Goal: Transaction & Acquisition: Book appointment/travel/reservation

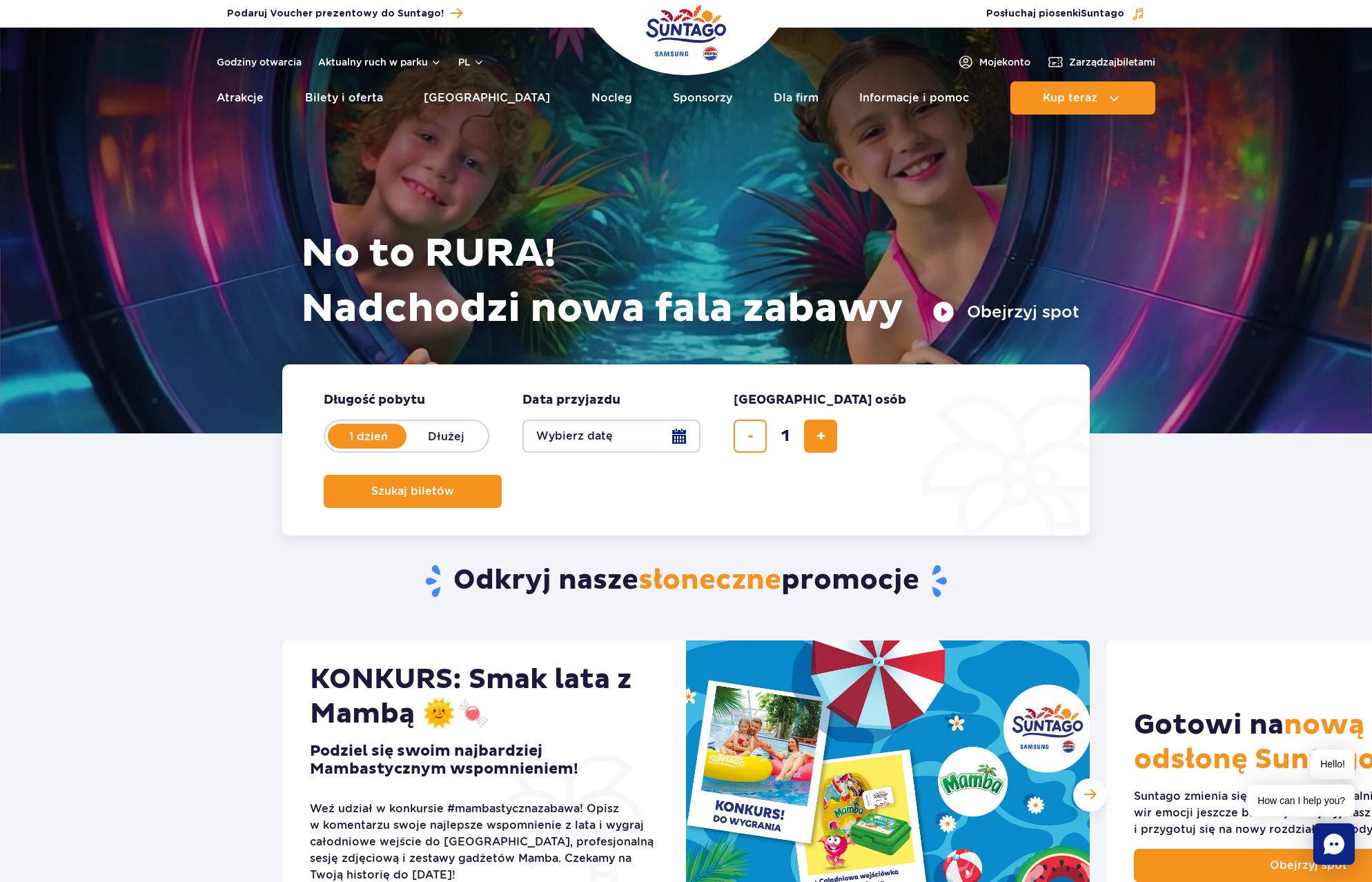
click at [679, 436] on button "Wybierz datę" at bounding box center [611, 436] width 178 height 33
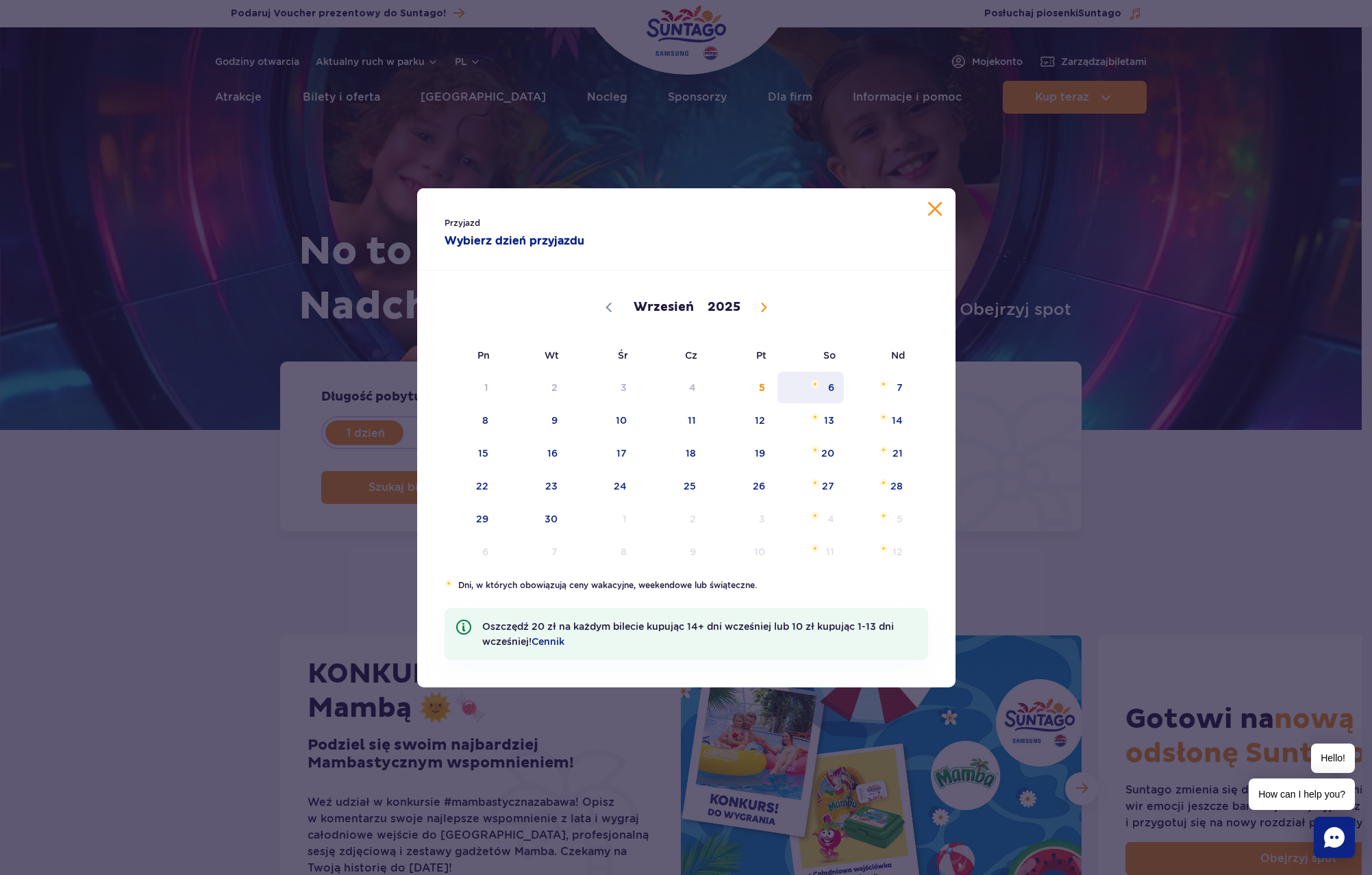
click at [829, 391] on span "6" at bounding box center [810, 388] width 69 height 31
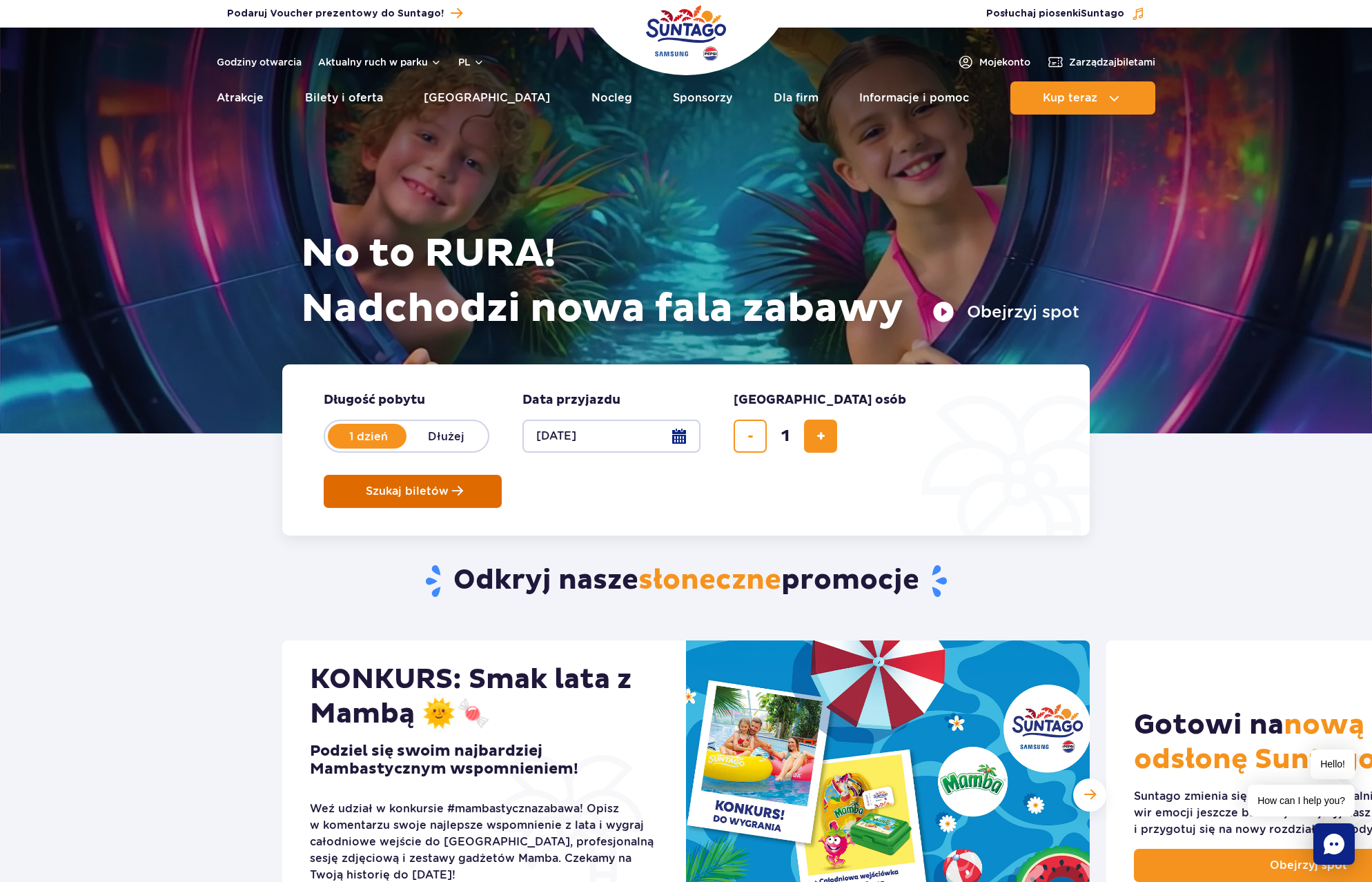
click at [448, 485] on span "Szukaj biletów" at bounding box center [407, 491] width 82 height 12
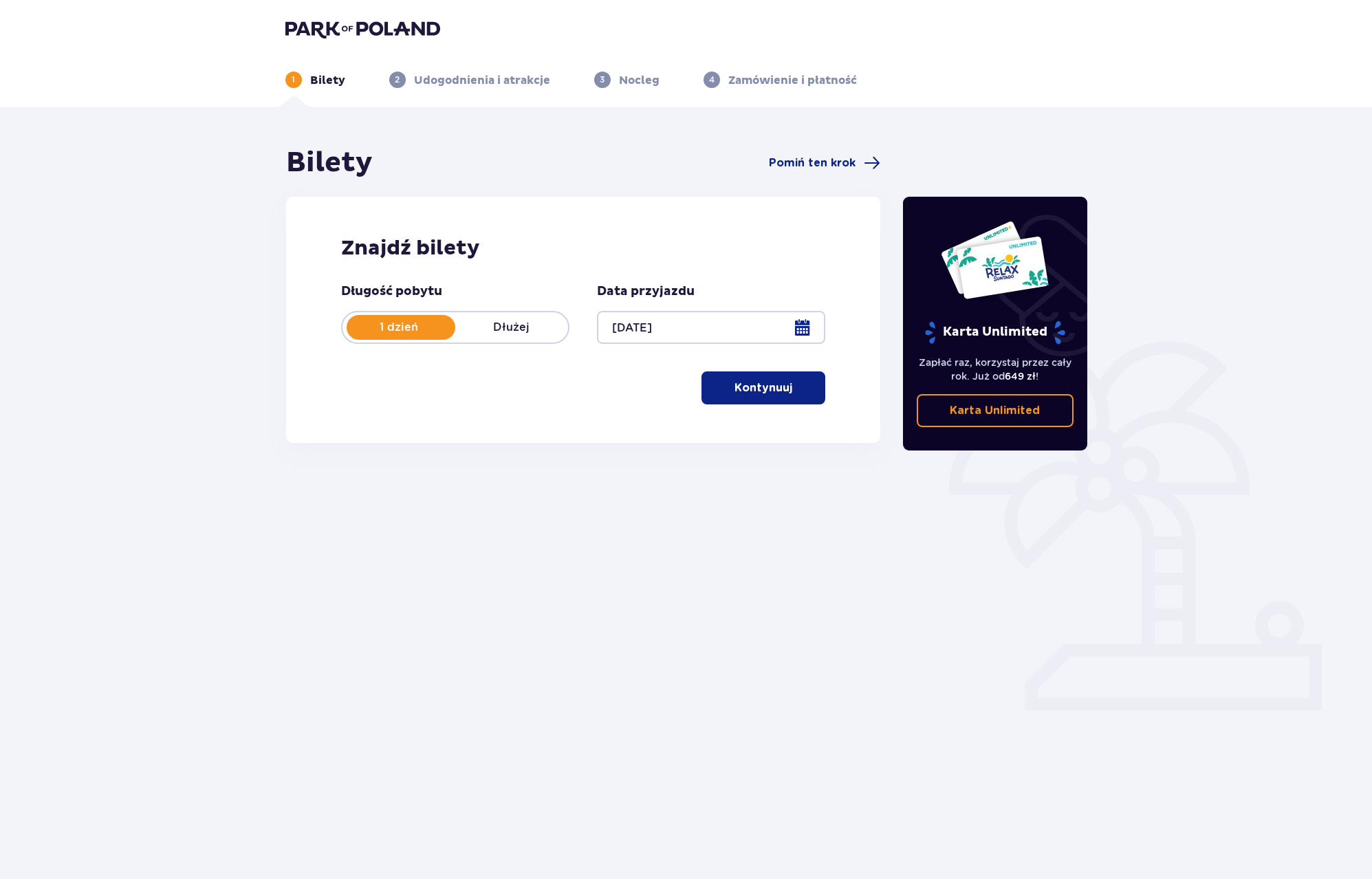
click at [769, 392] on p "Kontynuuj" at bounding box center [764, 388] width 58 height 15
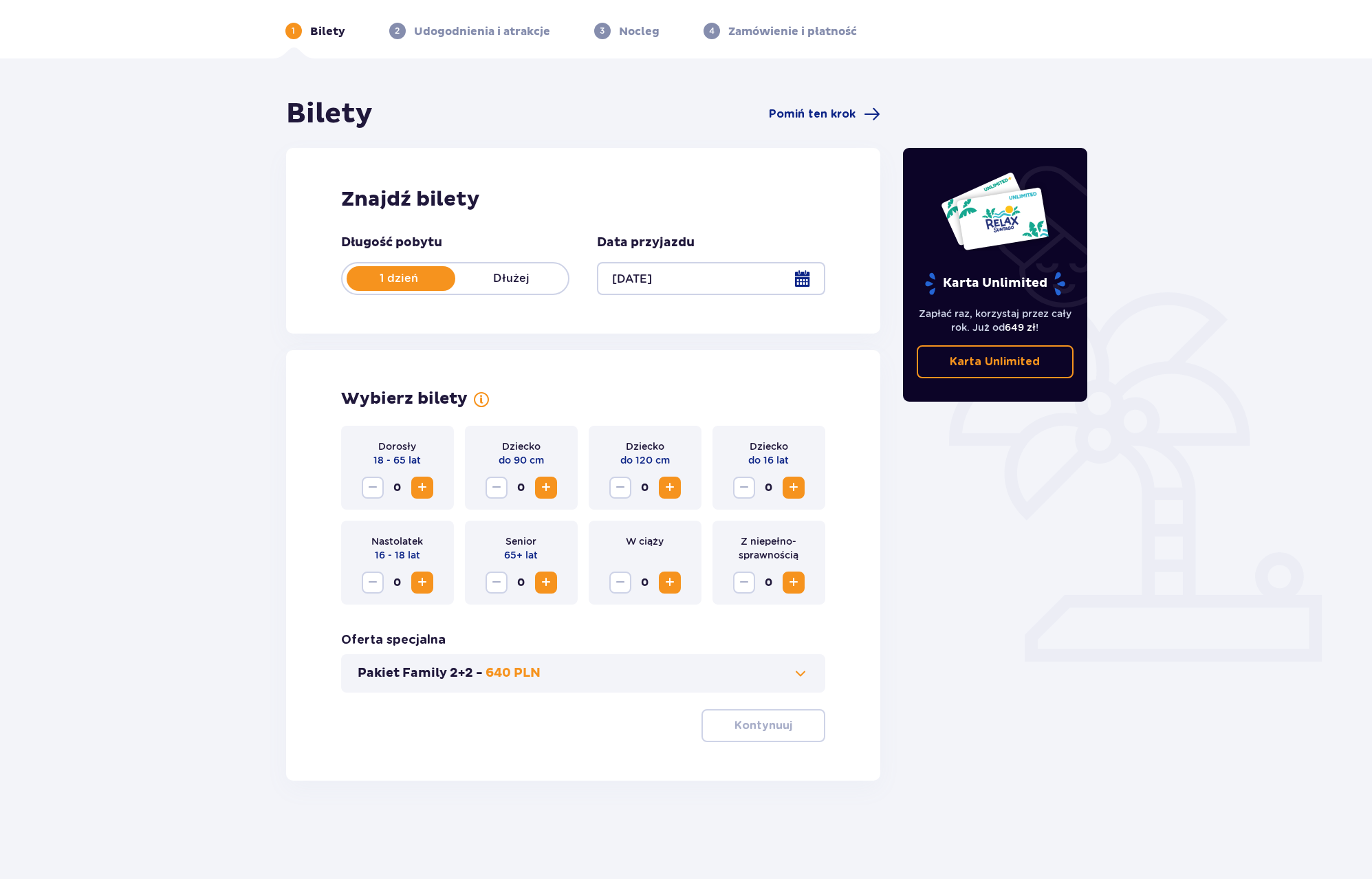
scroll to position [50, 0]
click at [421, 485] on span "Increase" at bounding box center [422, 487] width 17 height 17
click at [778, 725] on p "Kontynuuj" at bounding box center [764, 725] width 58 height 15
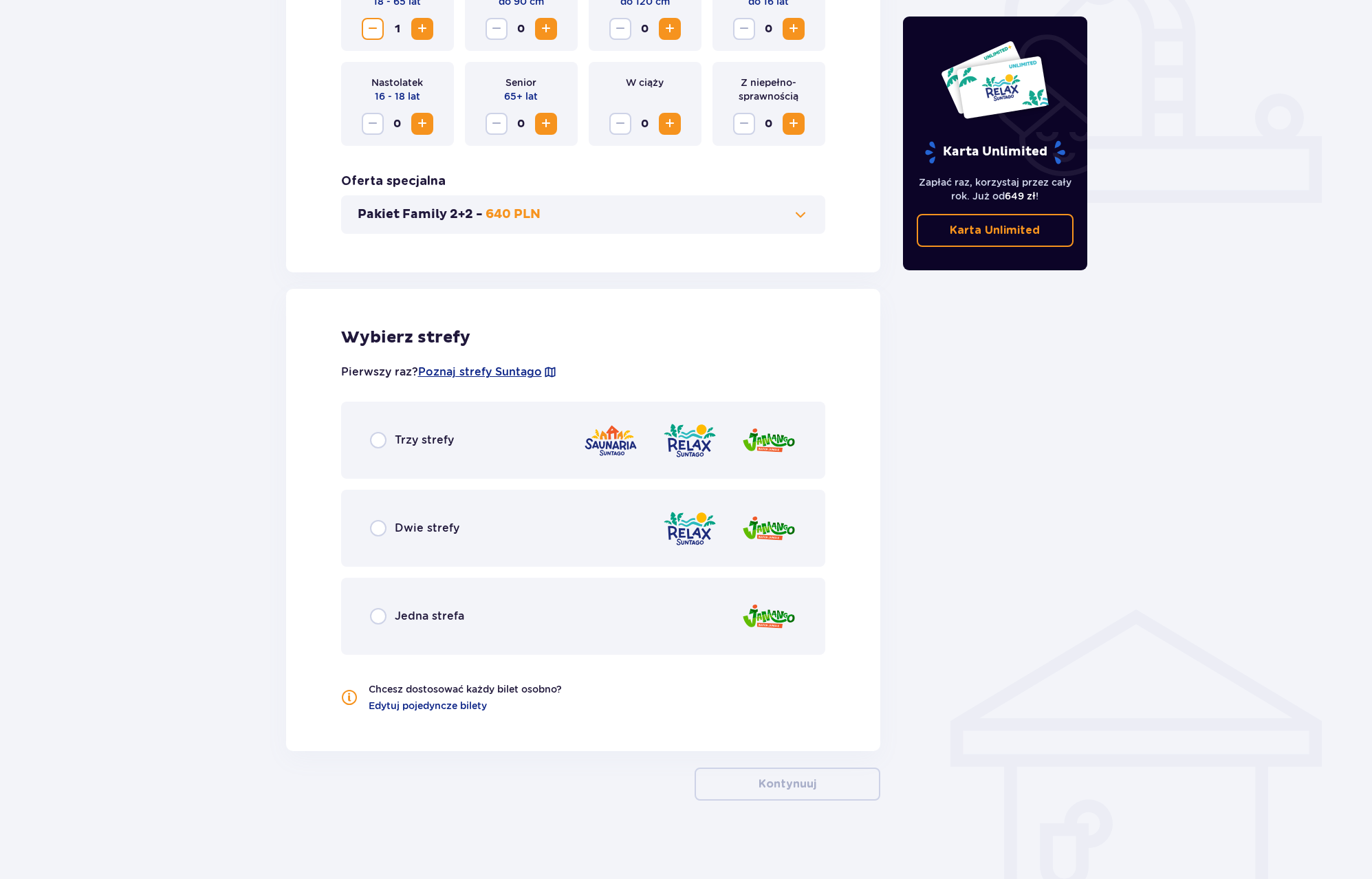
scroll to position [512, 0]
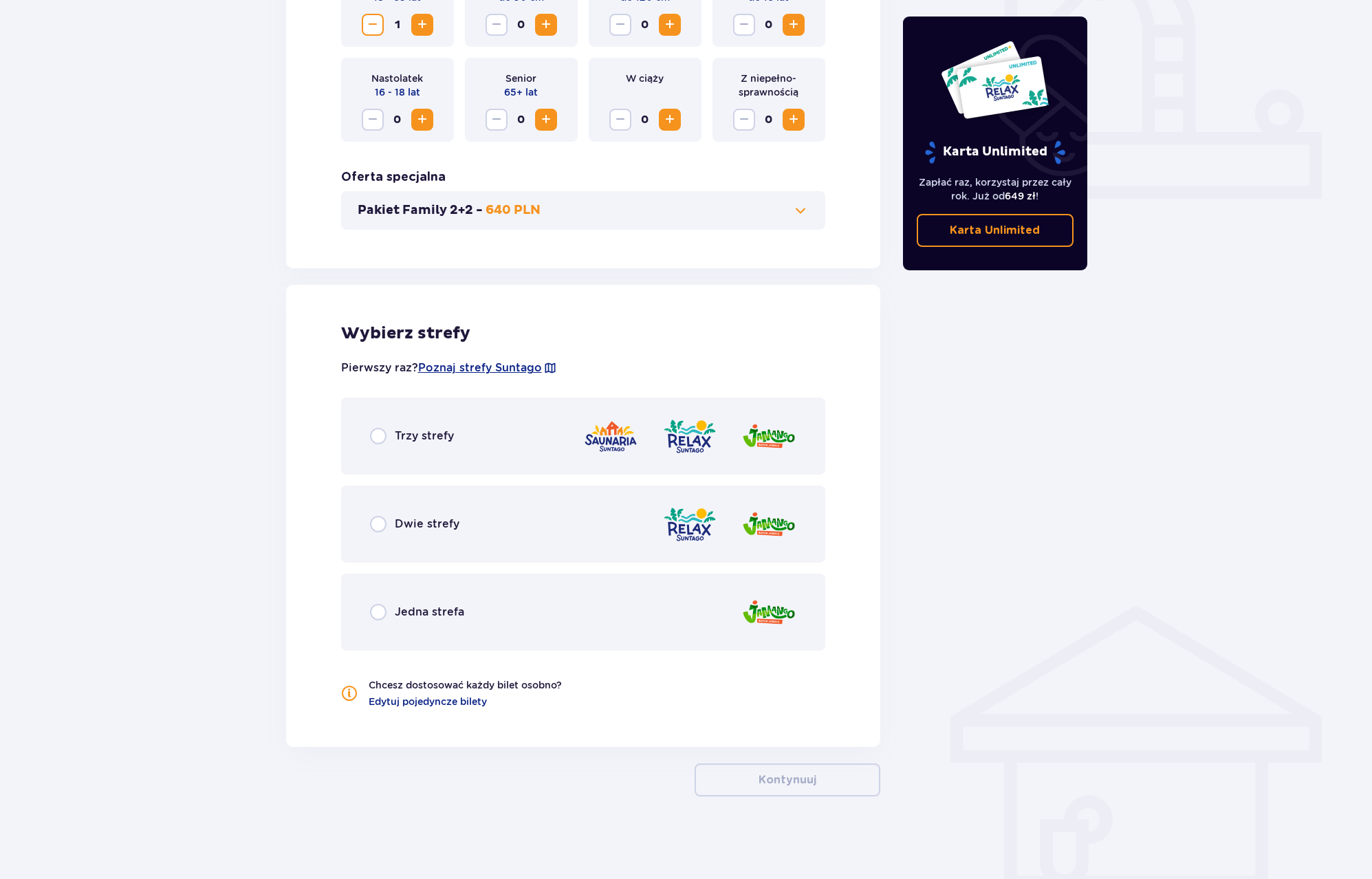
click at [460, 527] on div "Dwie strefy" at bounding box center [583, 524] width 485 height 77
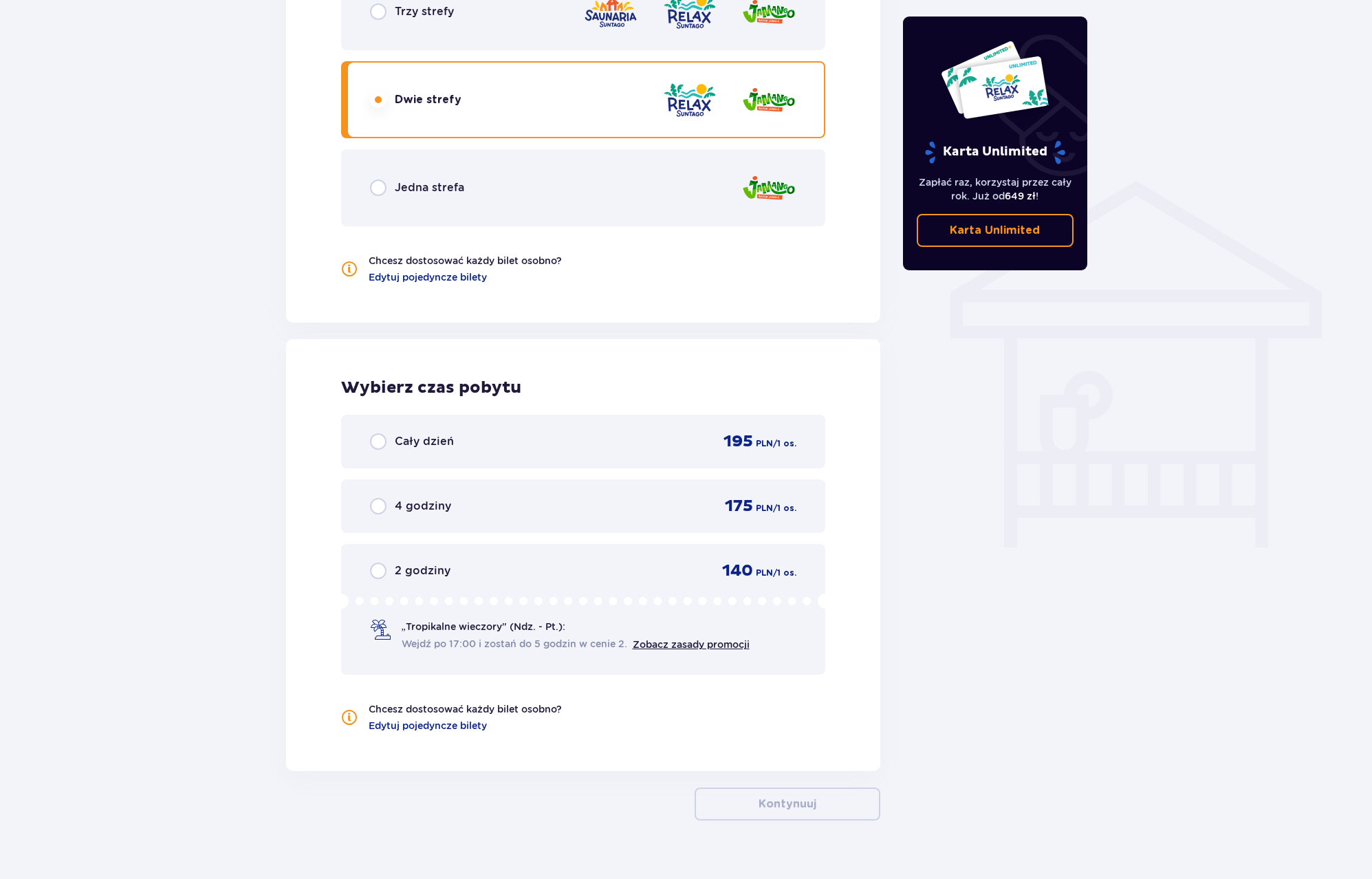
scroll to position [960, 0]
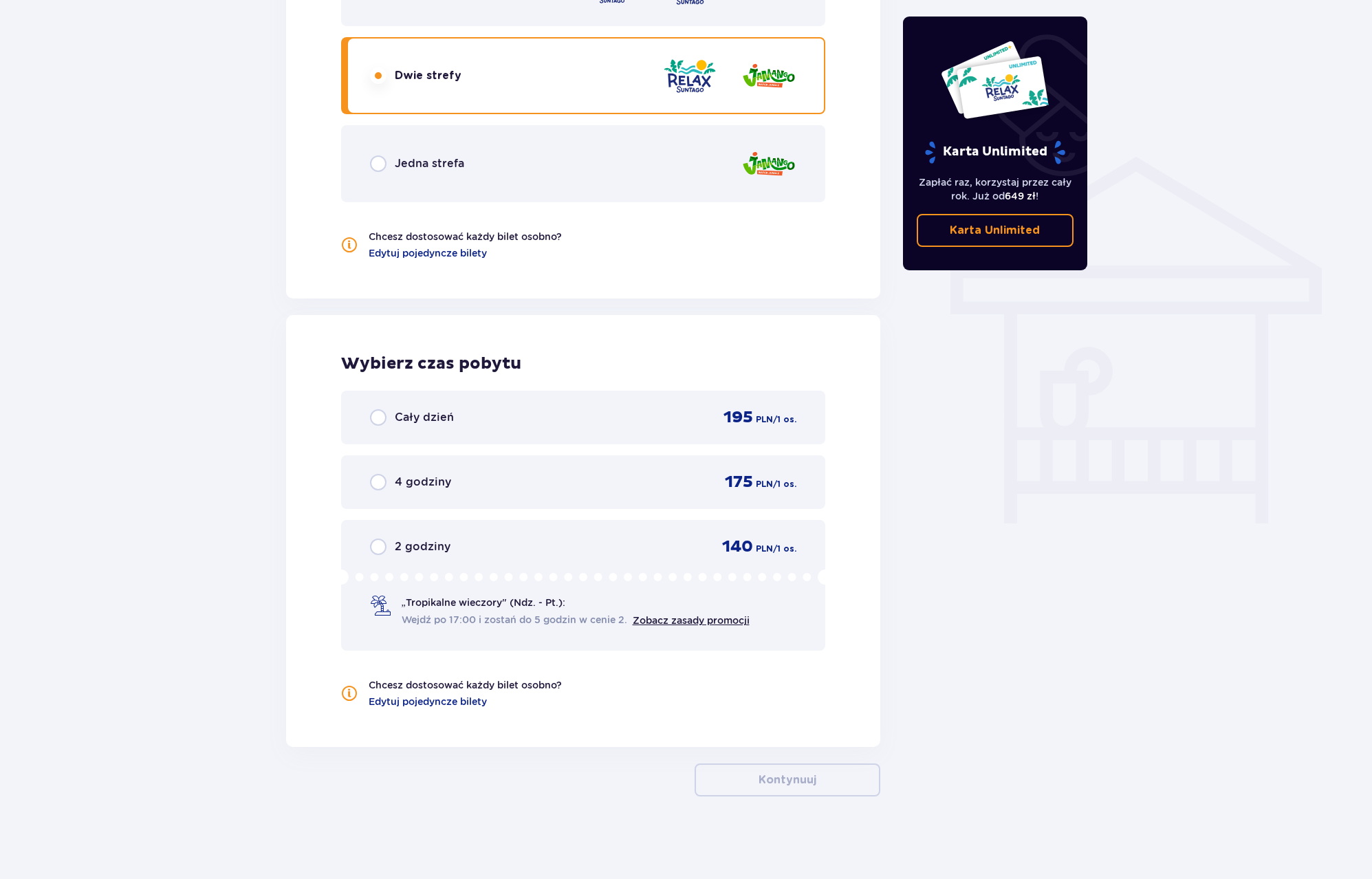
click at [417, 415] on p "Cały dzień" at bounding box center [425, 417] width 59 height 15
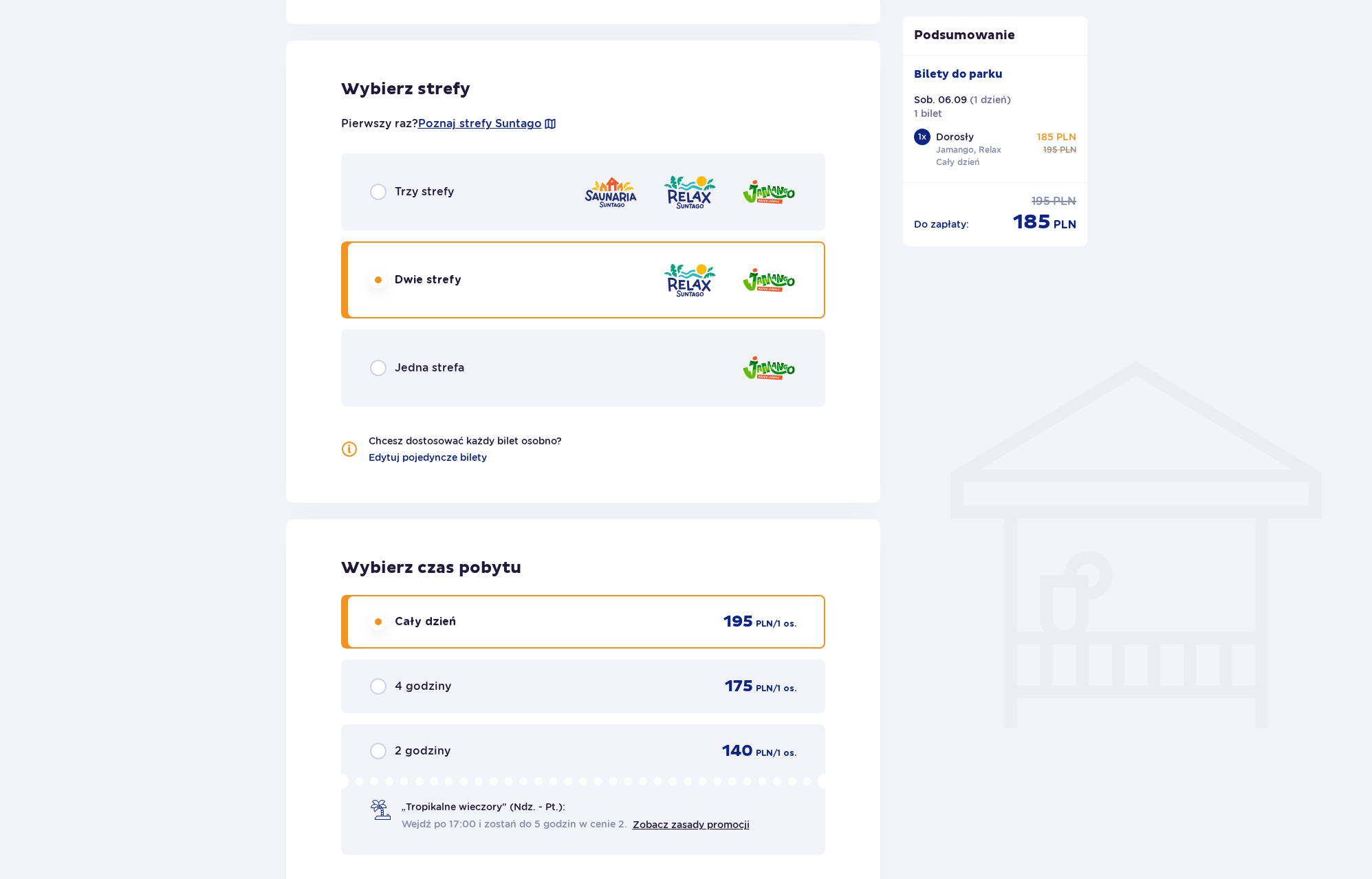
scroll to position [753, 0]
click at [415, 378] on p "Jedna strefa" at bounding box center [429, 370] width 69 height 15
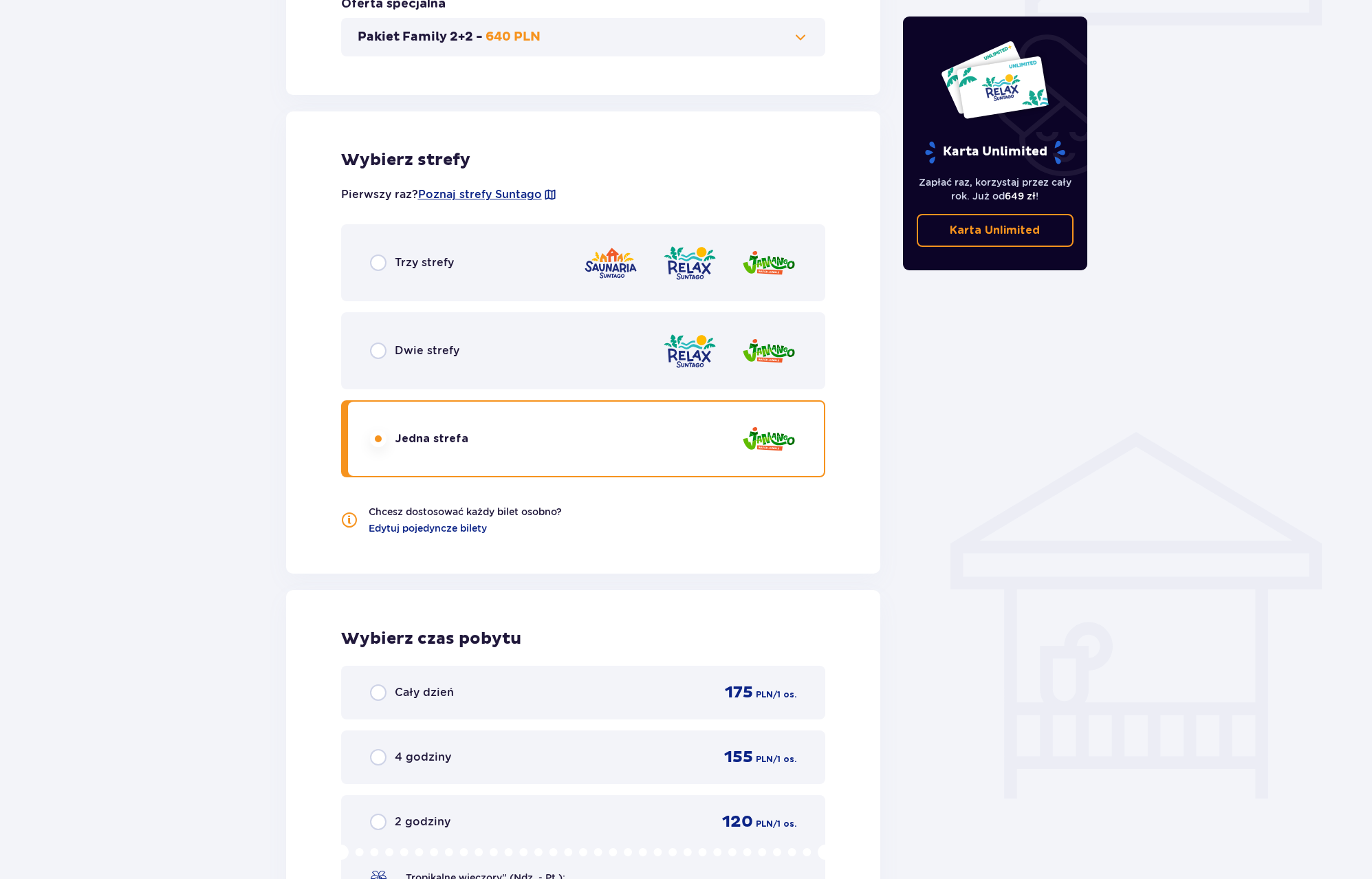
click at [416, 357] on p "Dwie strefy" at bounding box center [427, 351] width 65 height 15
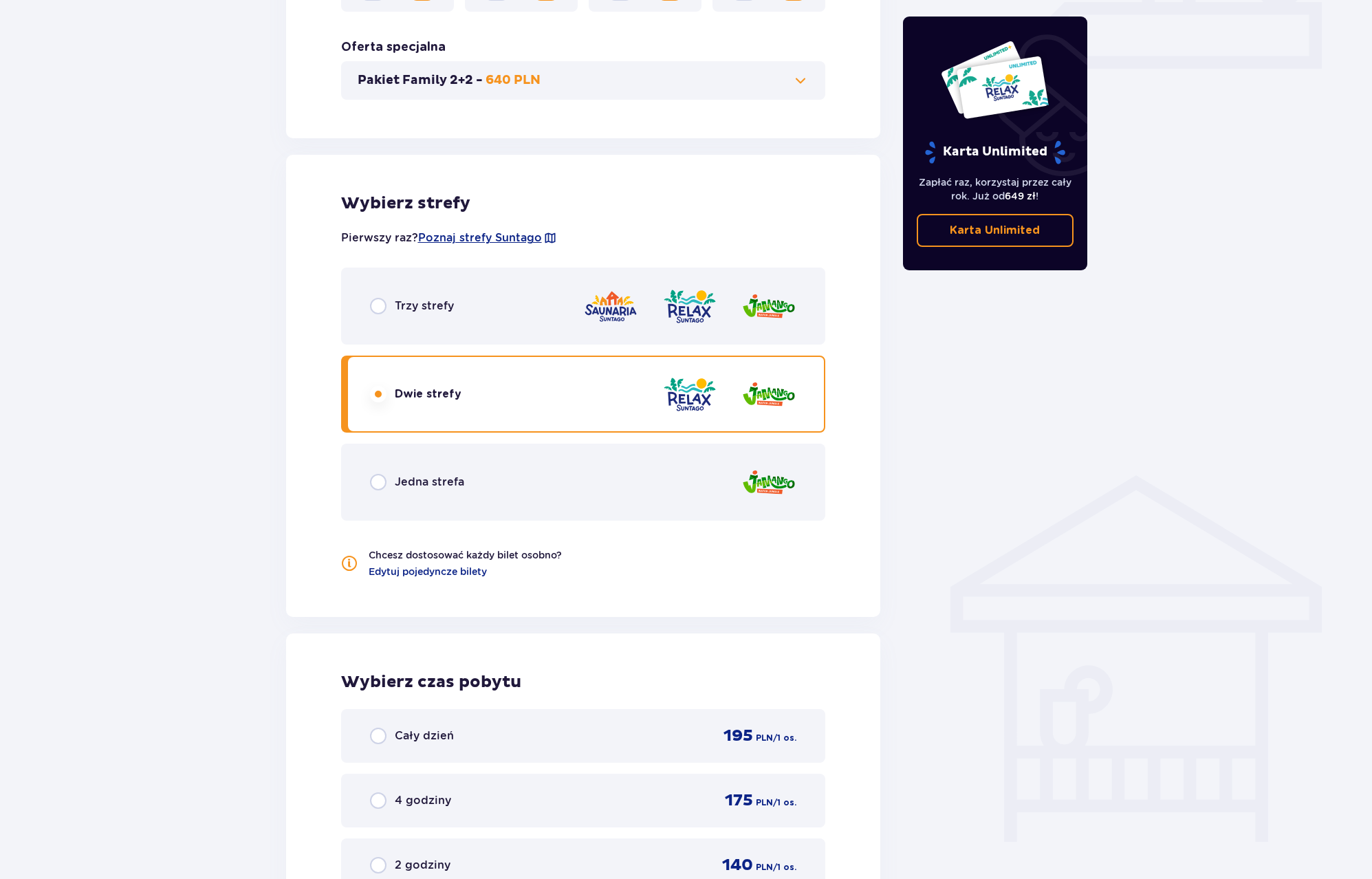
scroll to position [616, 0]
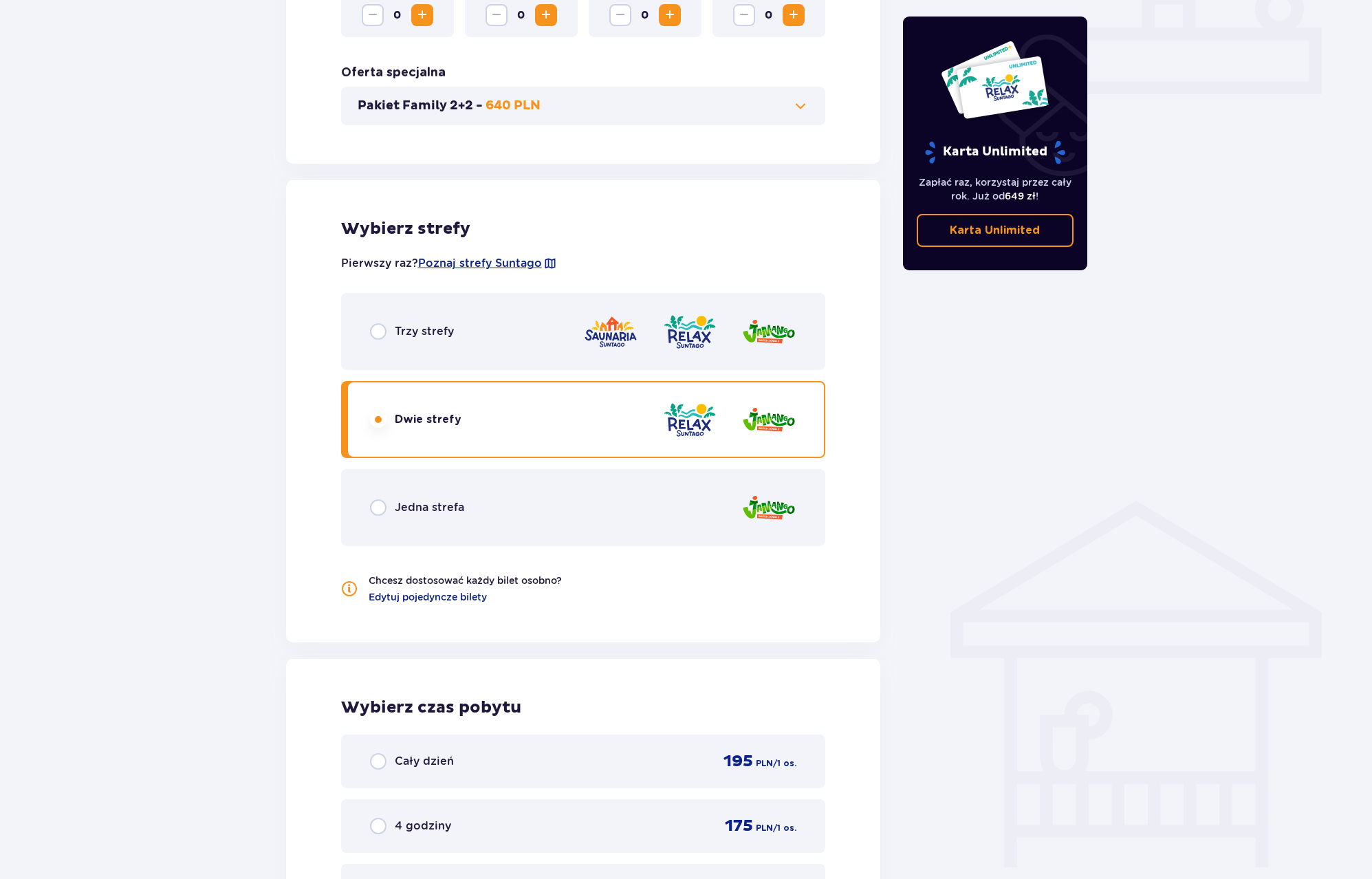
click at [633, 314] on img at bounding box center [611, 331] width 55 height 39
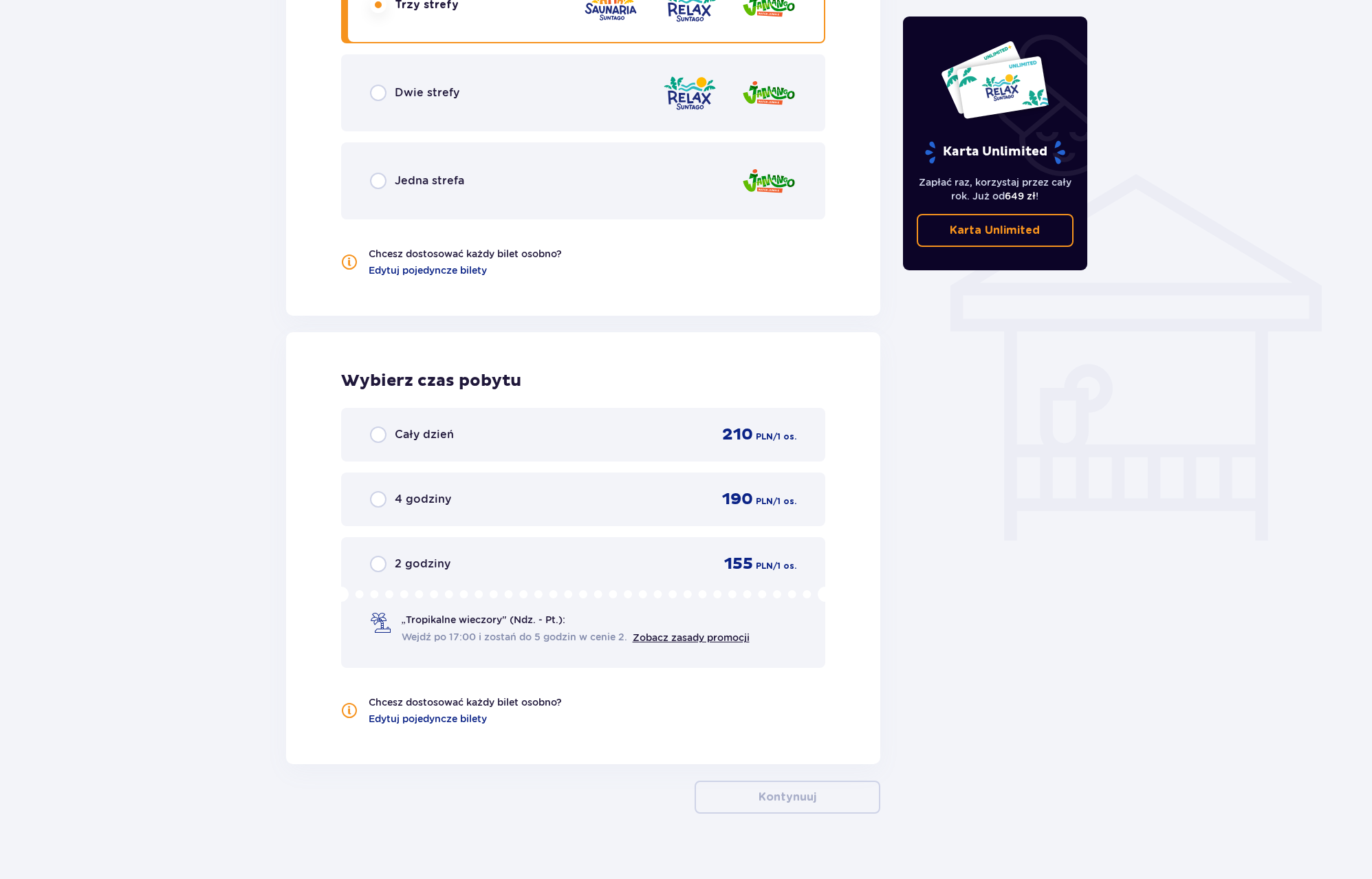
scroll to position [960, 0]
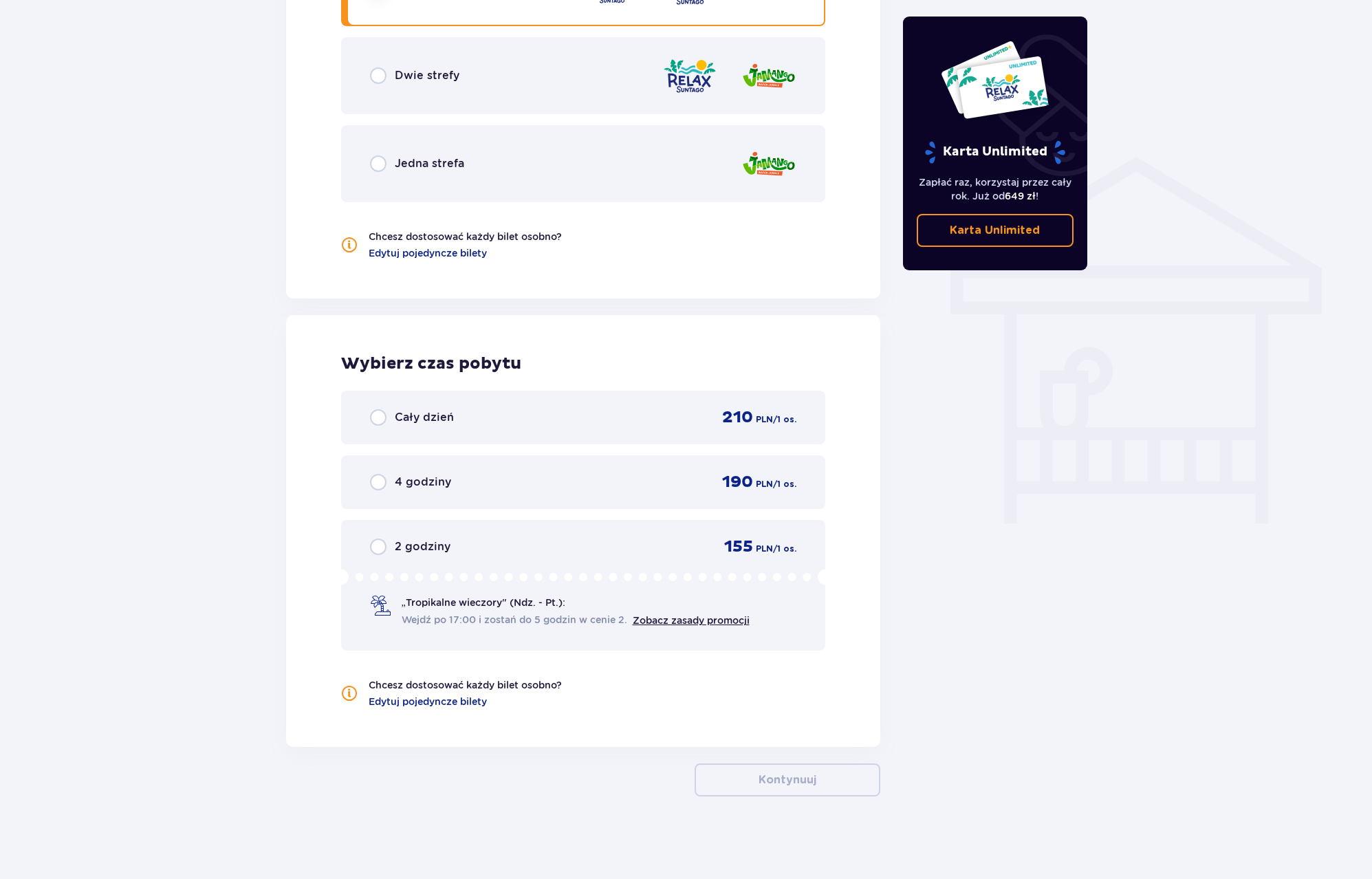
click at [443, 419] on p "Cały dzień" at bounding box center [425, 417] width 59 height 15
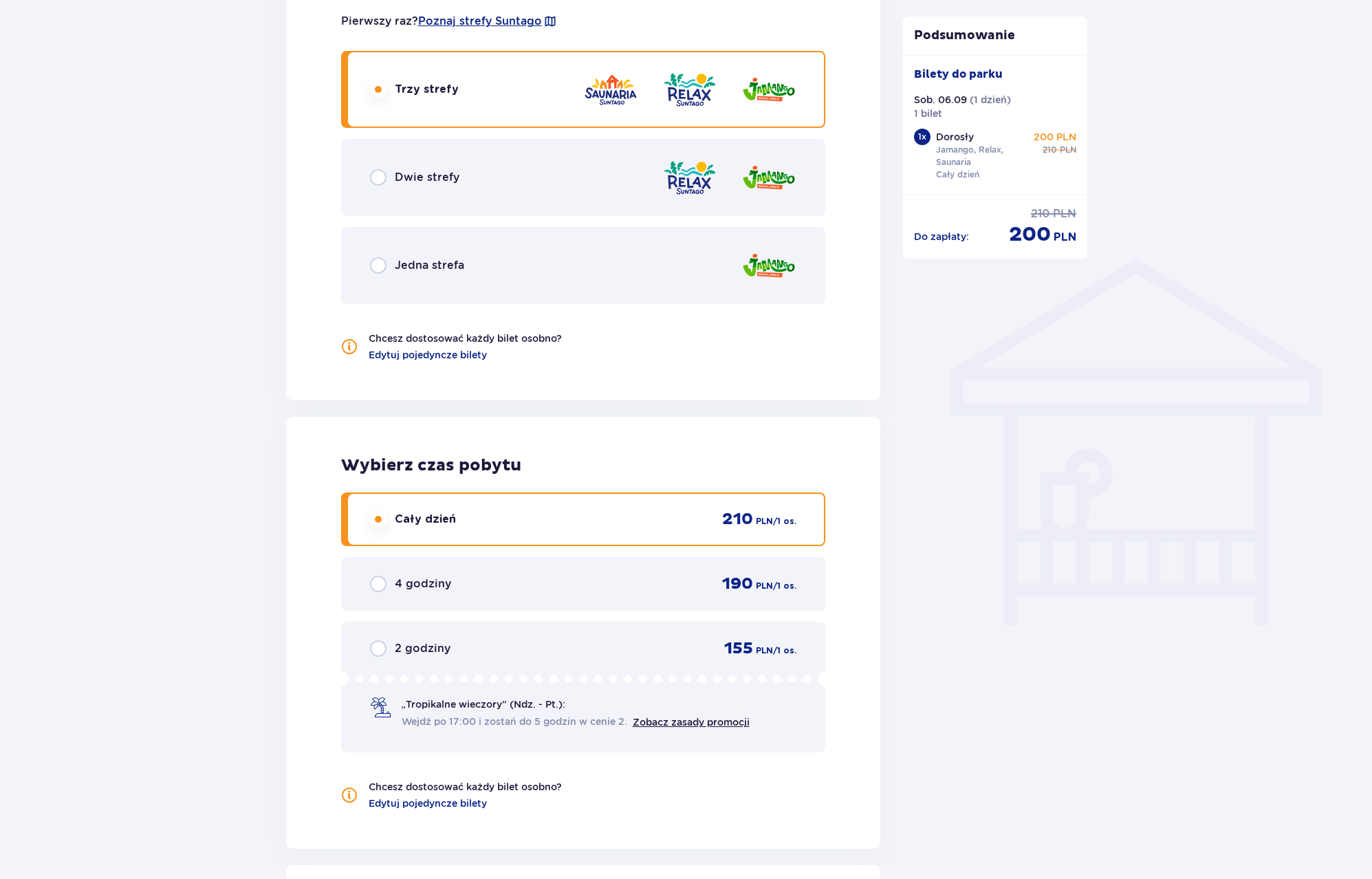
scroll to position [831, 0]
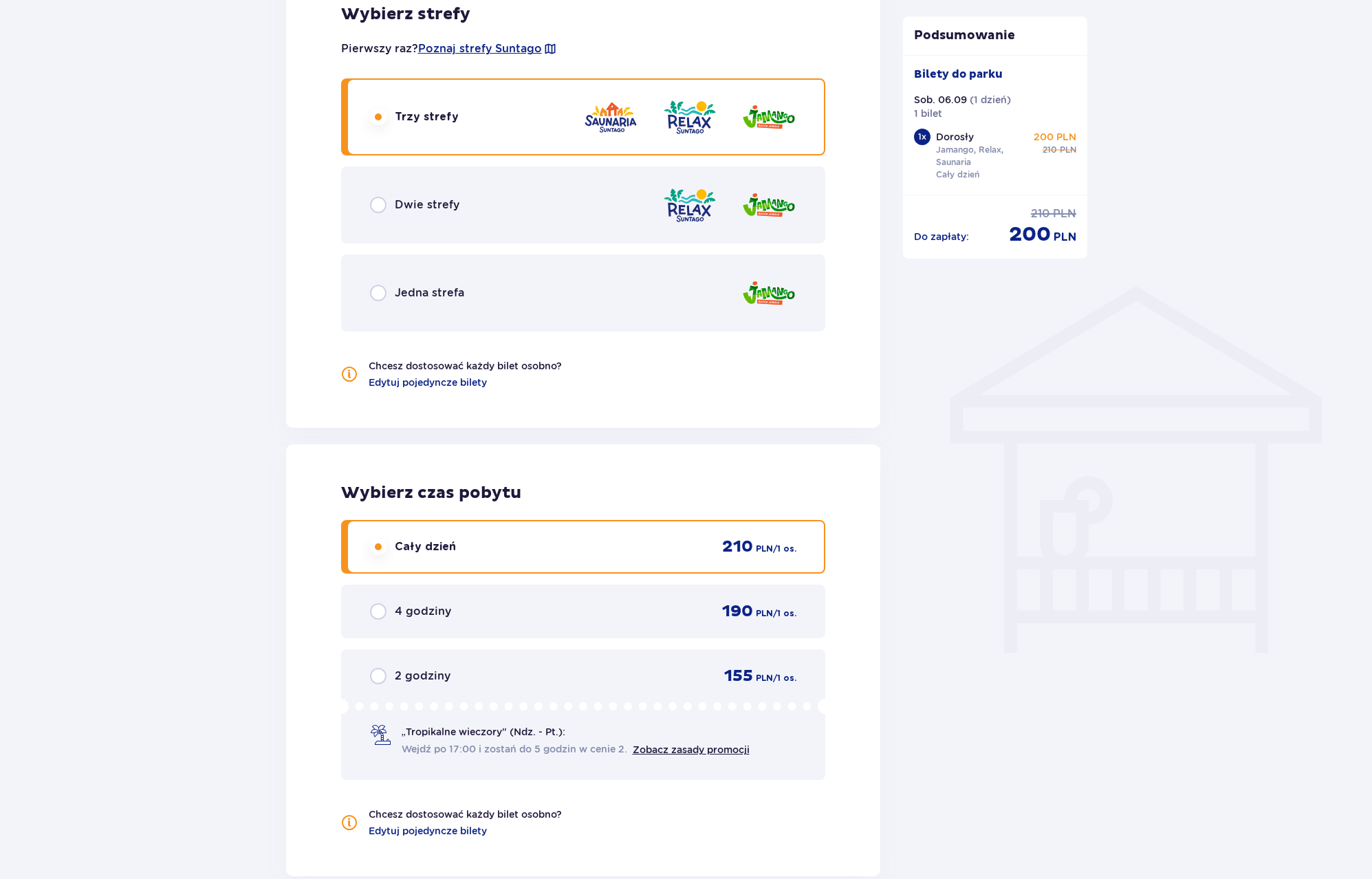
click at [440, 203] on p "Dwie strefy" at bounding box center [427, 205] width 65 height 15
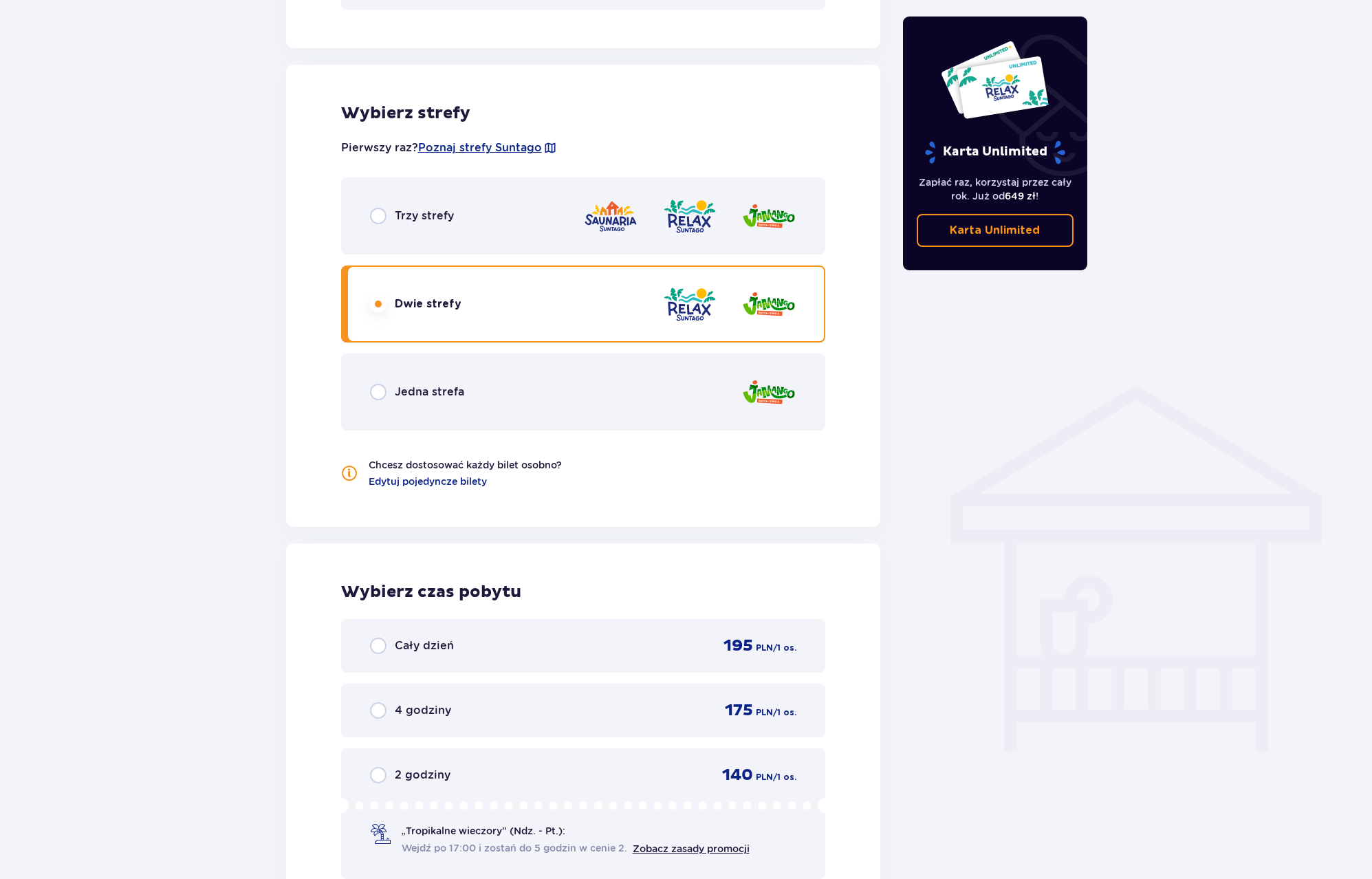
scroll to position [756, 0]
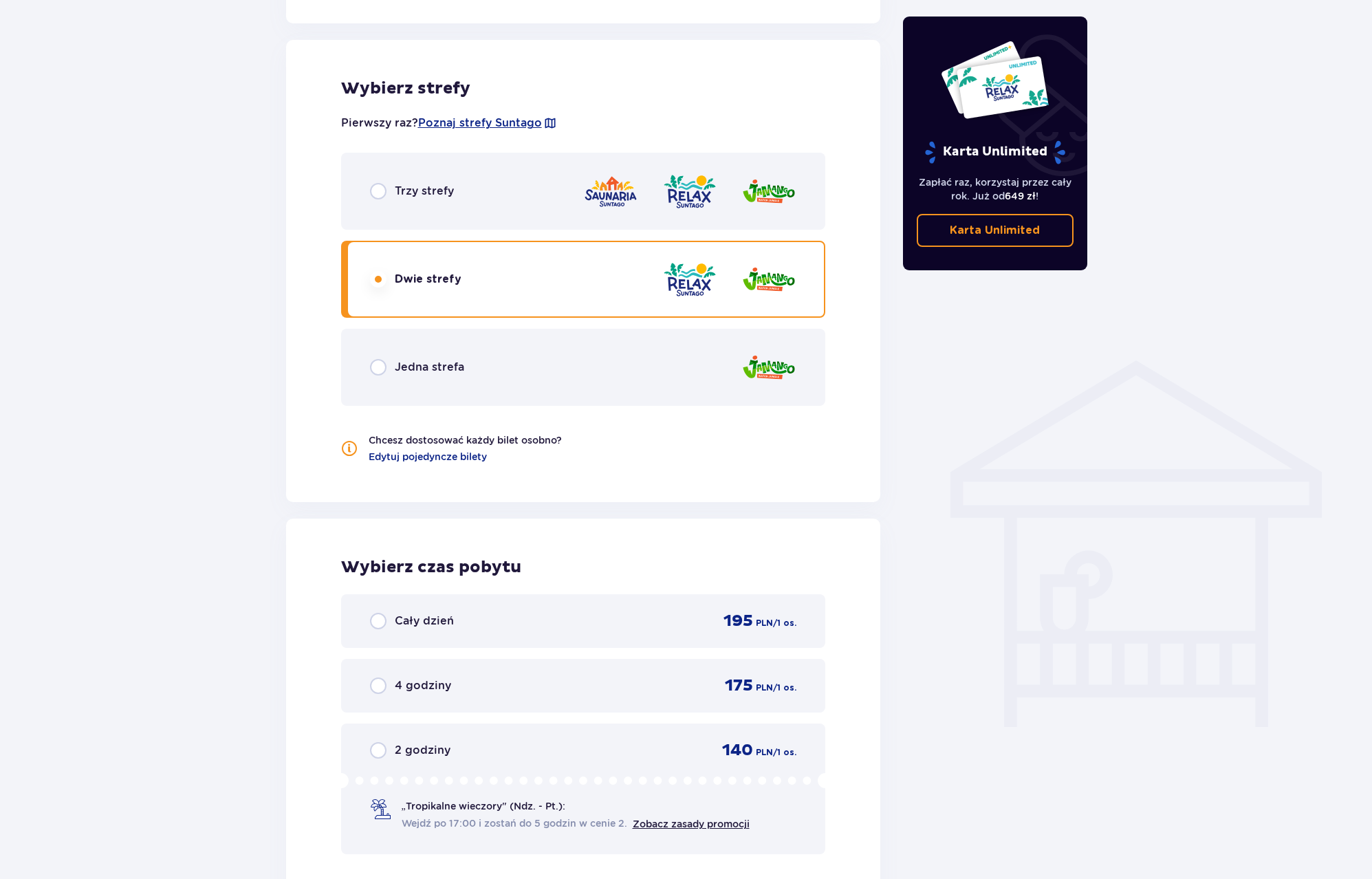
click at [442, 621] on p "Cały dzień" at bounding box center [425, 620] width 59 height 15
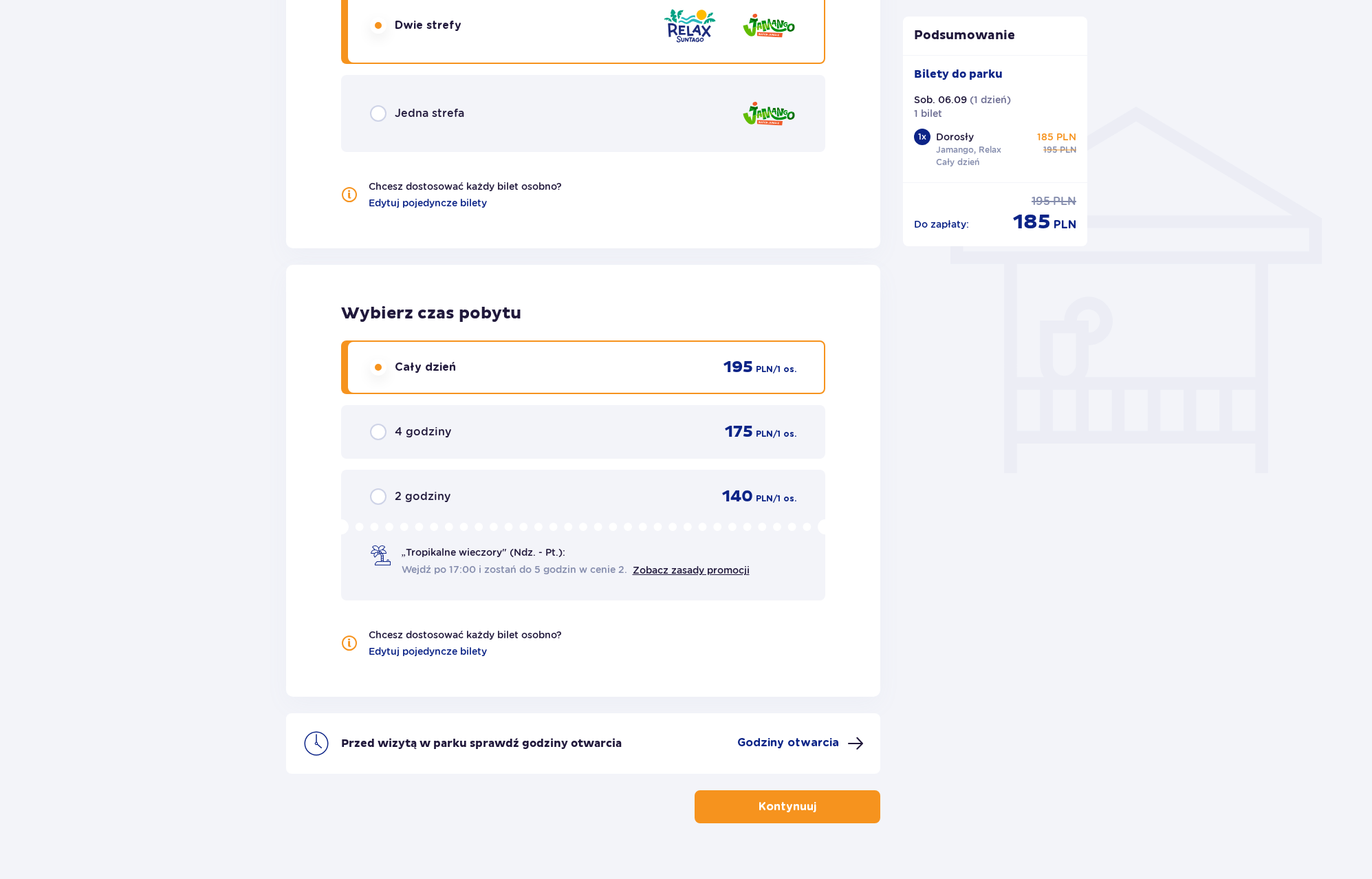
scroll to position [1037, 0]
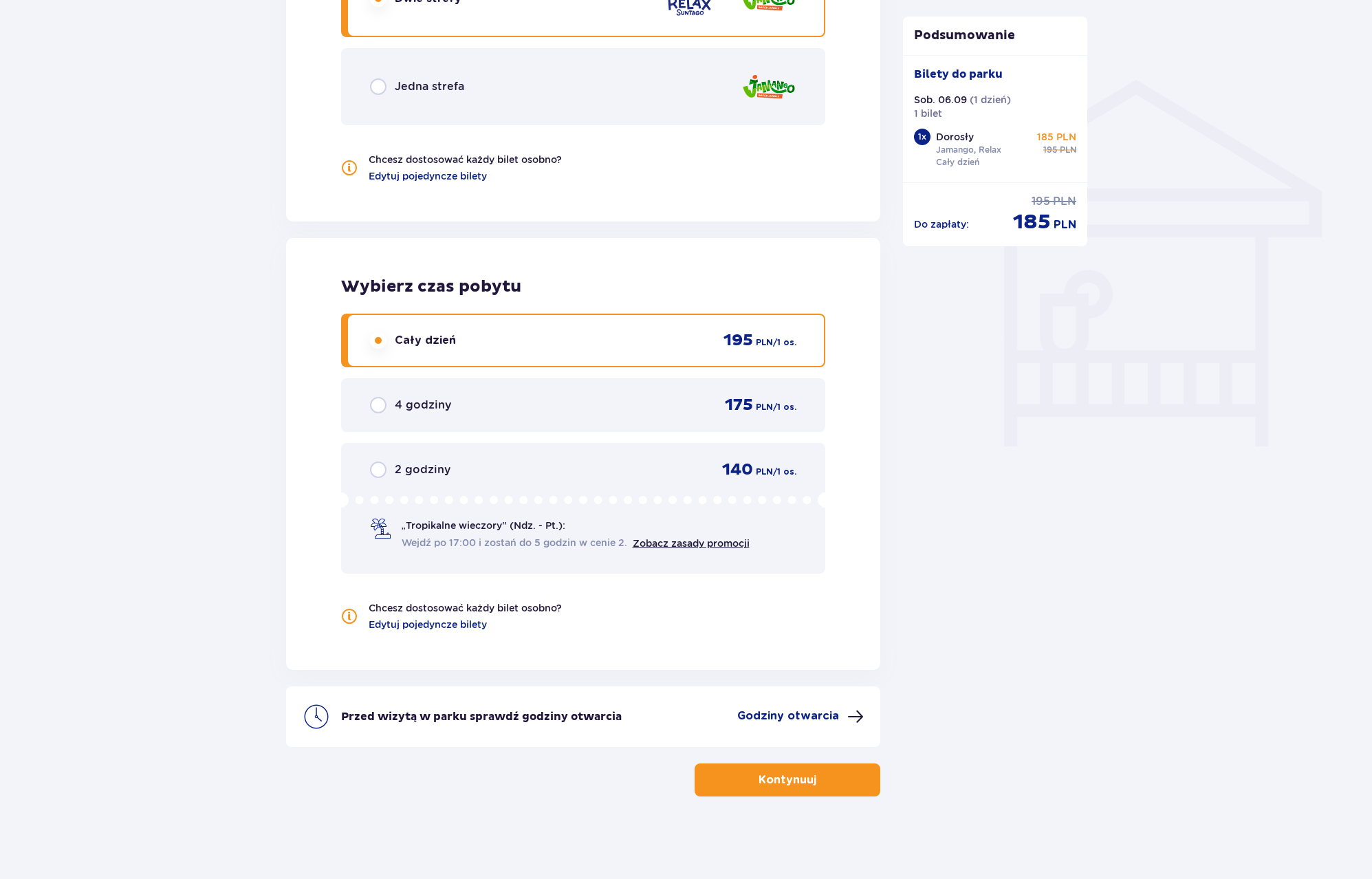
click at [831, 776] on button "Kontynuuj" at bounding box center [787, 780] width 186 height 33
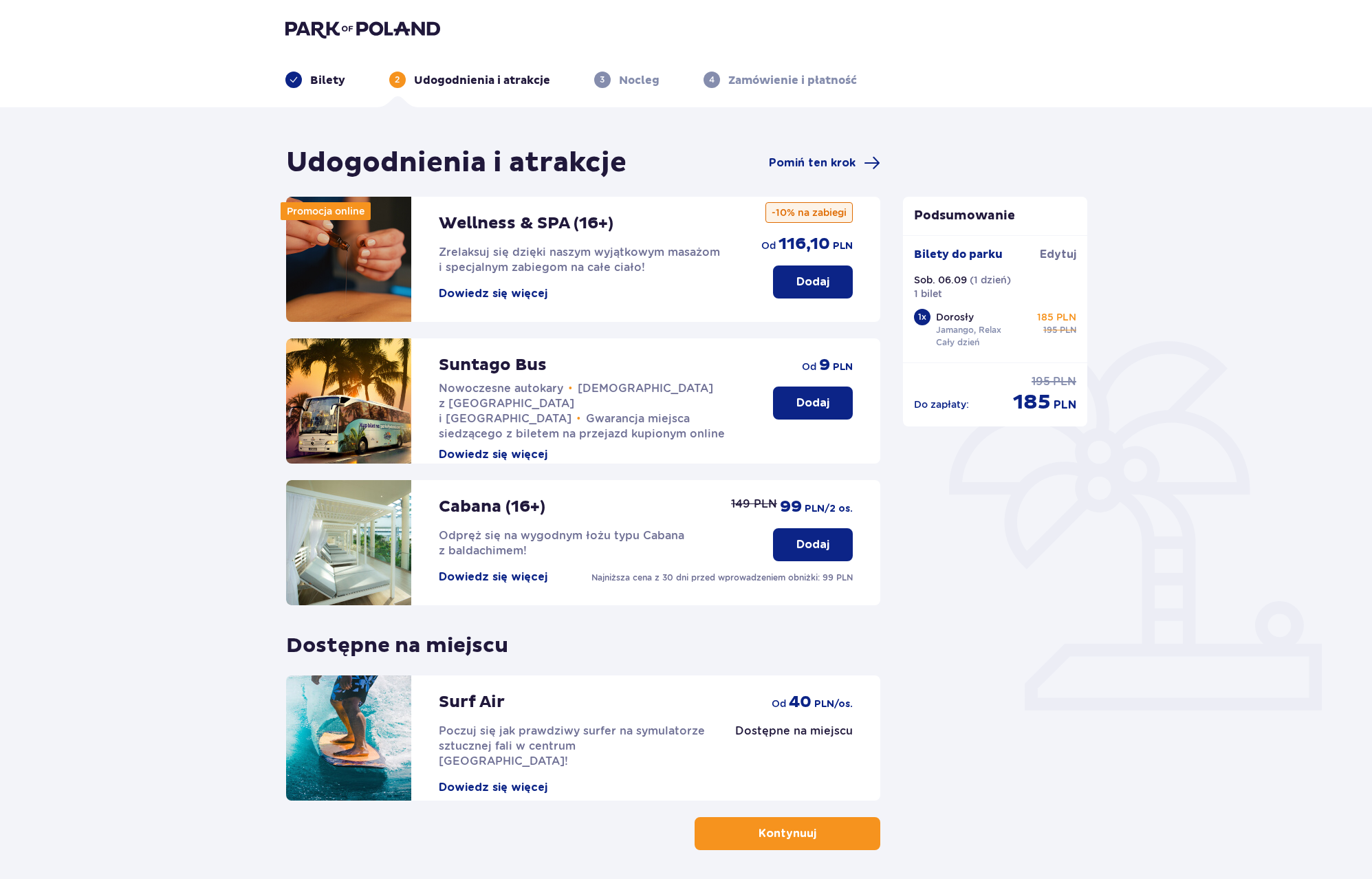
click at [813, 400] on p "Dodaj" at bounding box center [813, 403] width 33 height 15
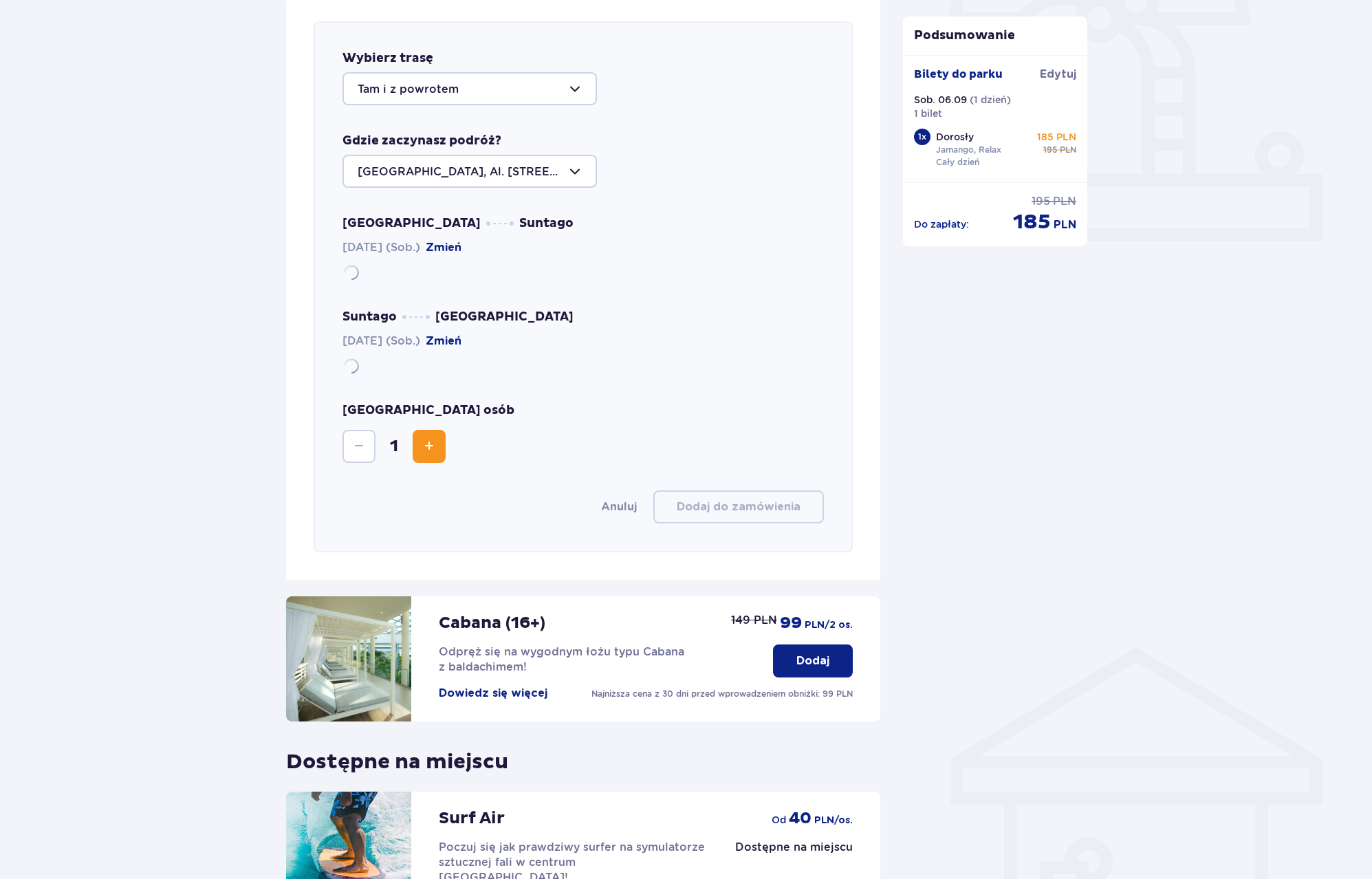
scroll to position [475, 0]
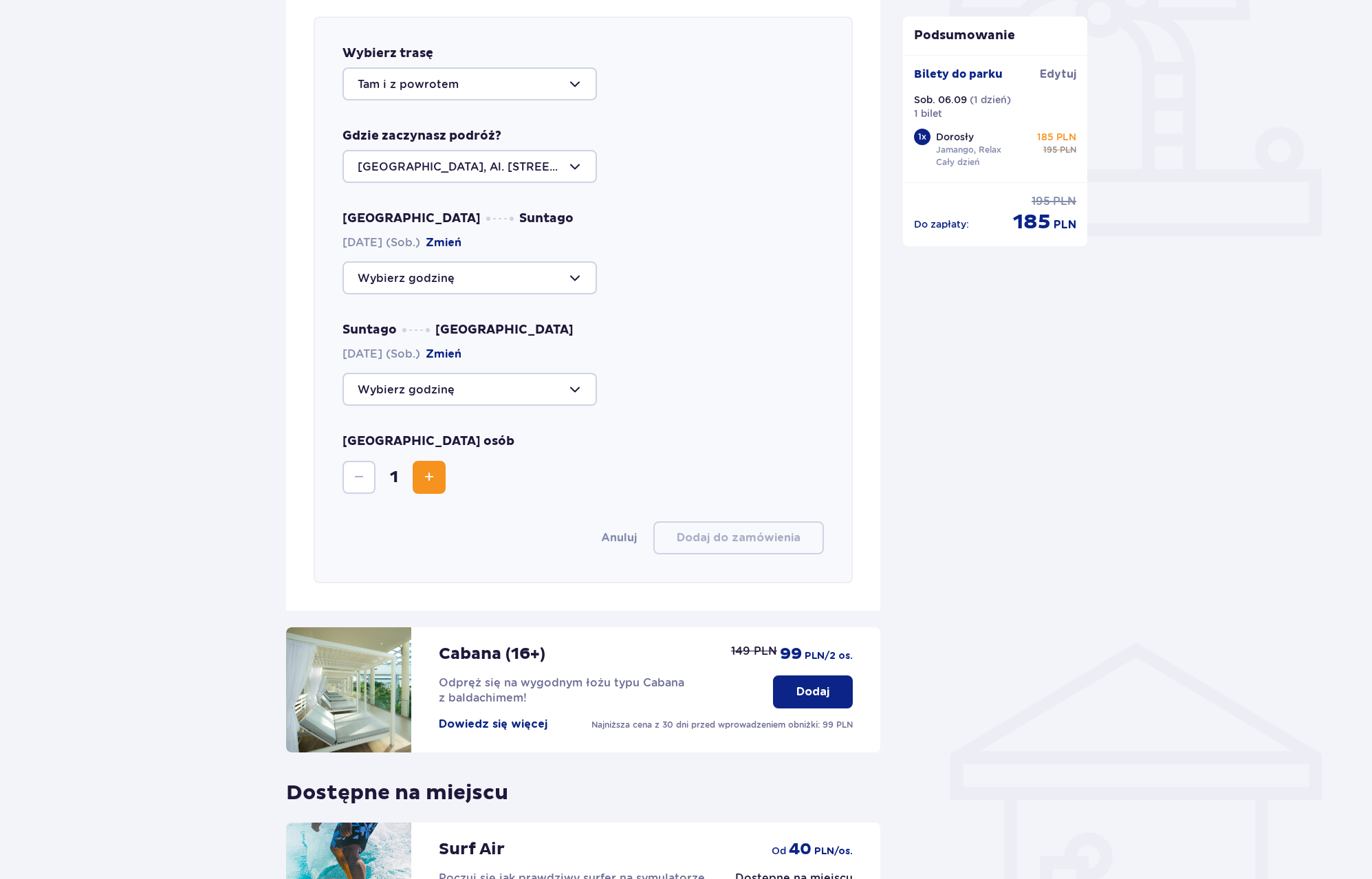
click at [548, 283] on div at bounding box center [470, 278] width 255 height 33
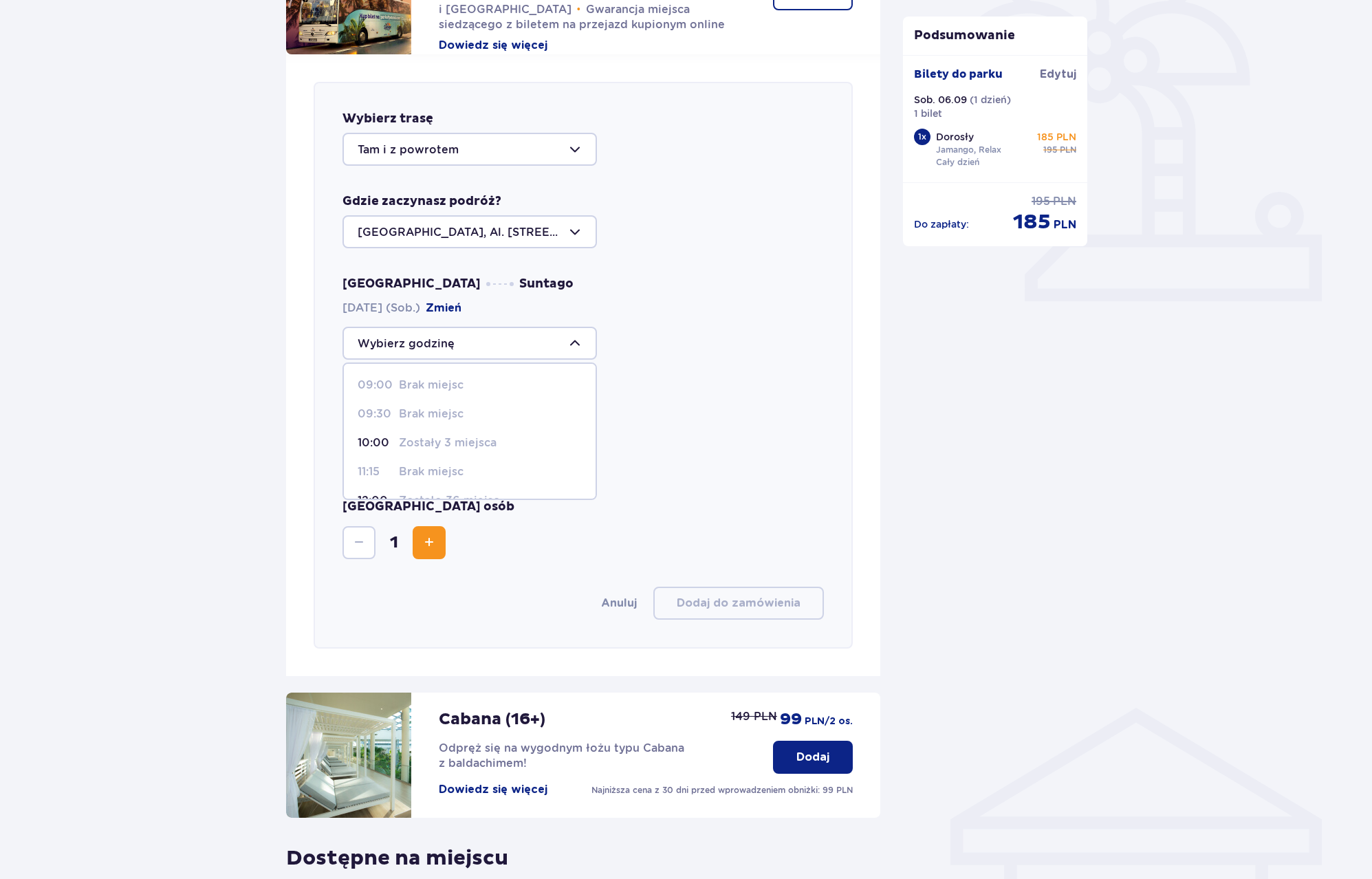
scroll to position [406, 0]
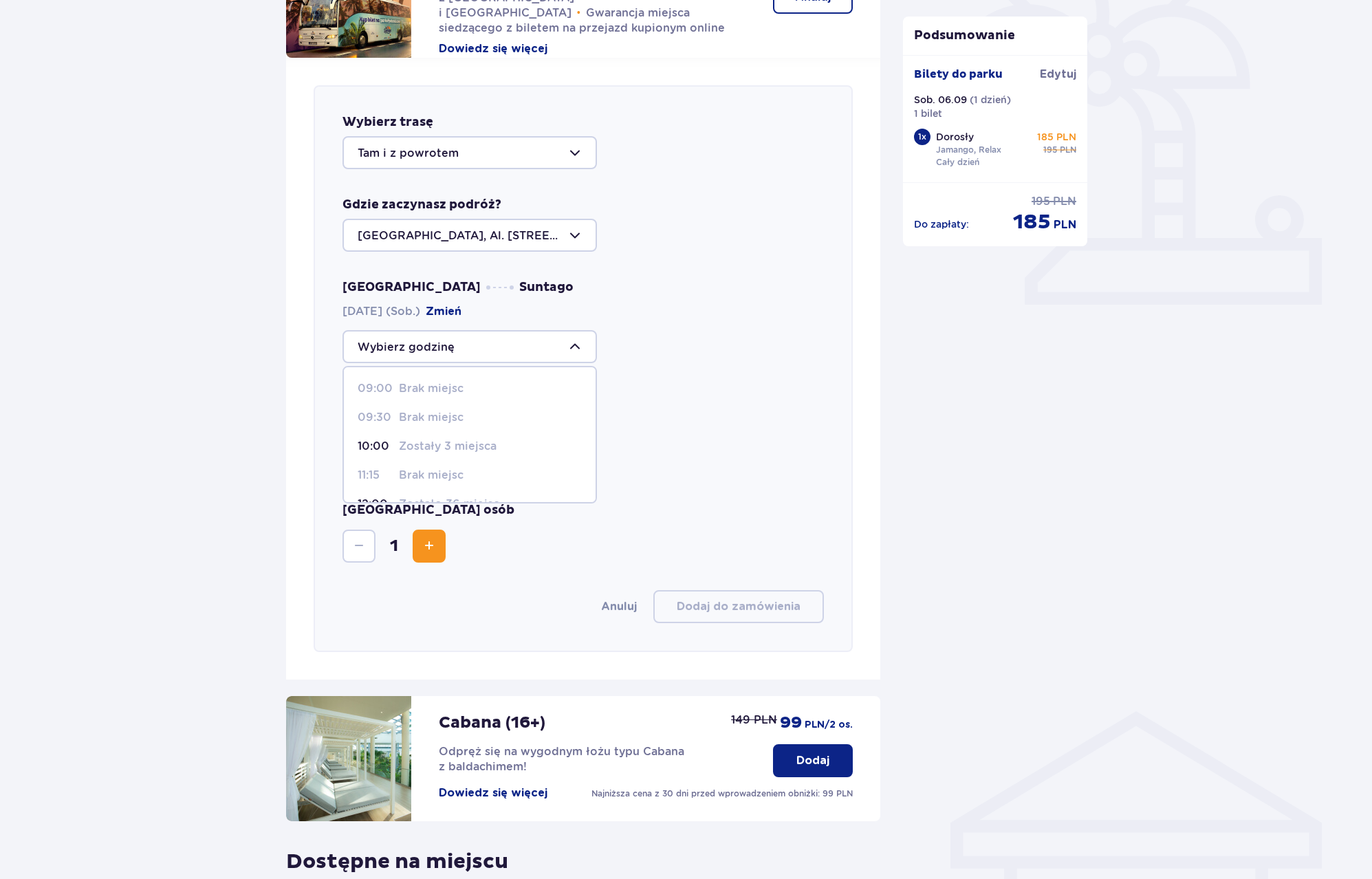
click at [434, 446] on p "Zostały 3 miejsca" at bounding box center [448, 446] width 98 height 15
type input "10:00"
click at [542, 460] on div at bounding box center [470, 458] width 255 height 33
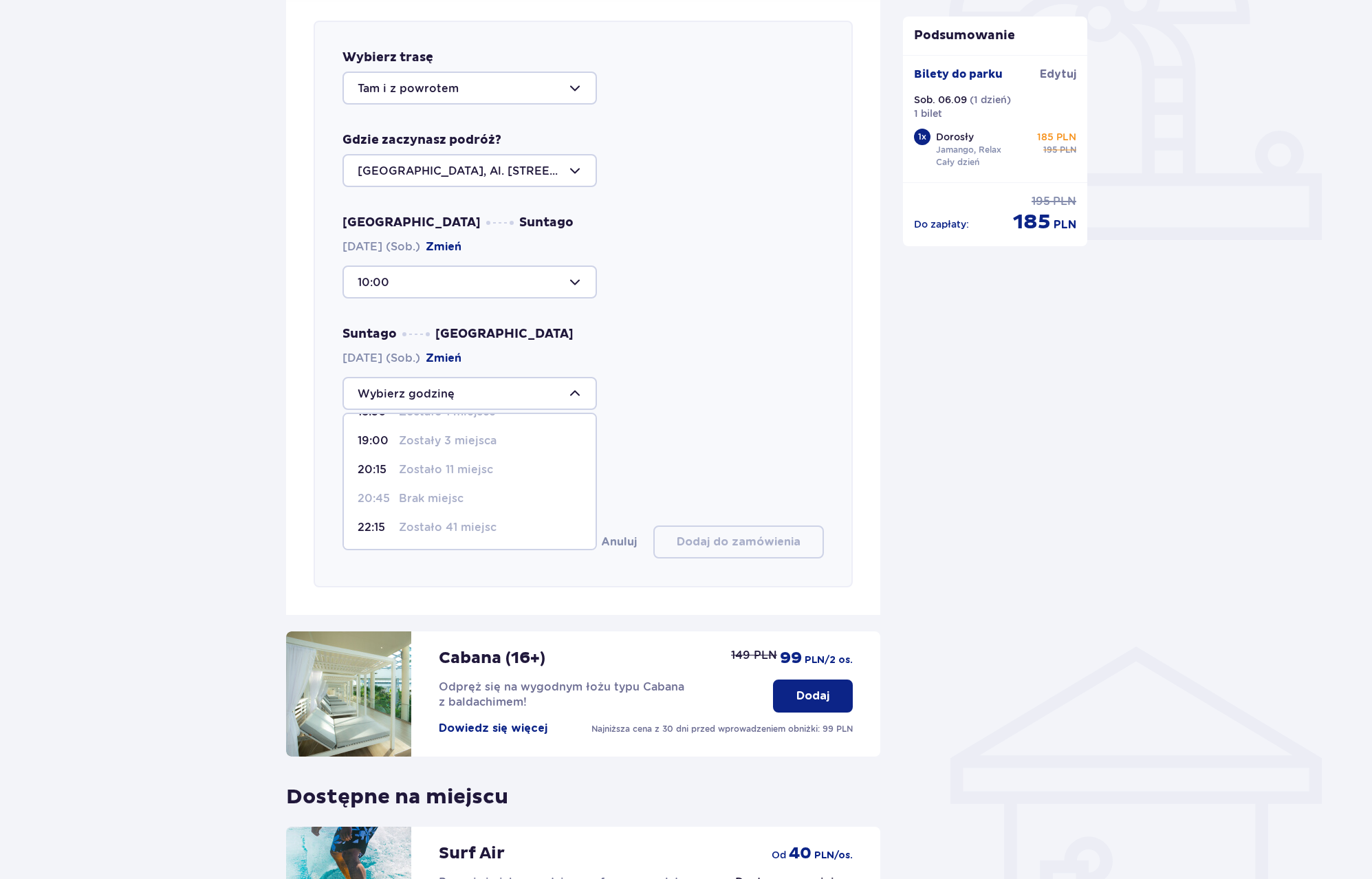
scroll to position [475, 0]
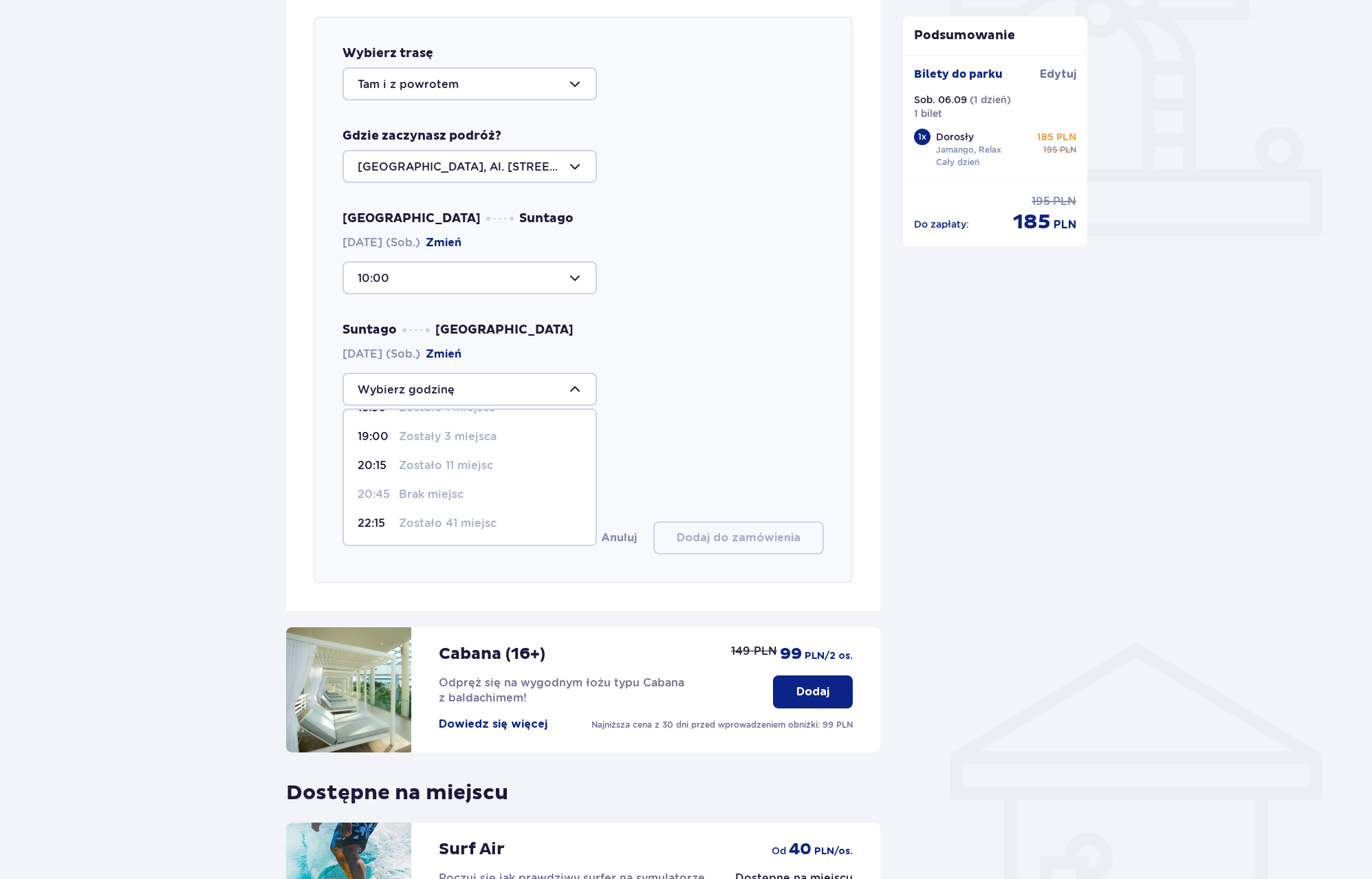
click at [478, 524] on p "Zostało 41 miejsc" at bounding box center [448, 524] width 98 height 15
type input "22:15"
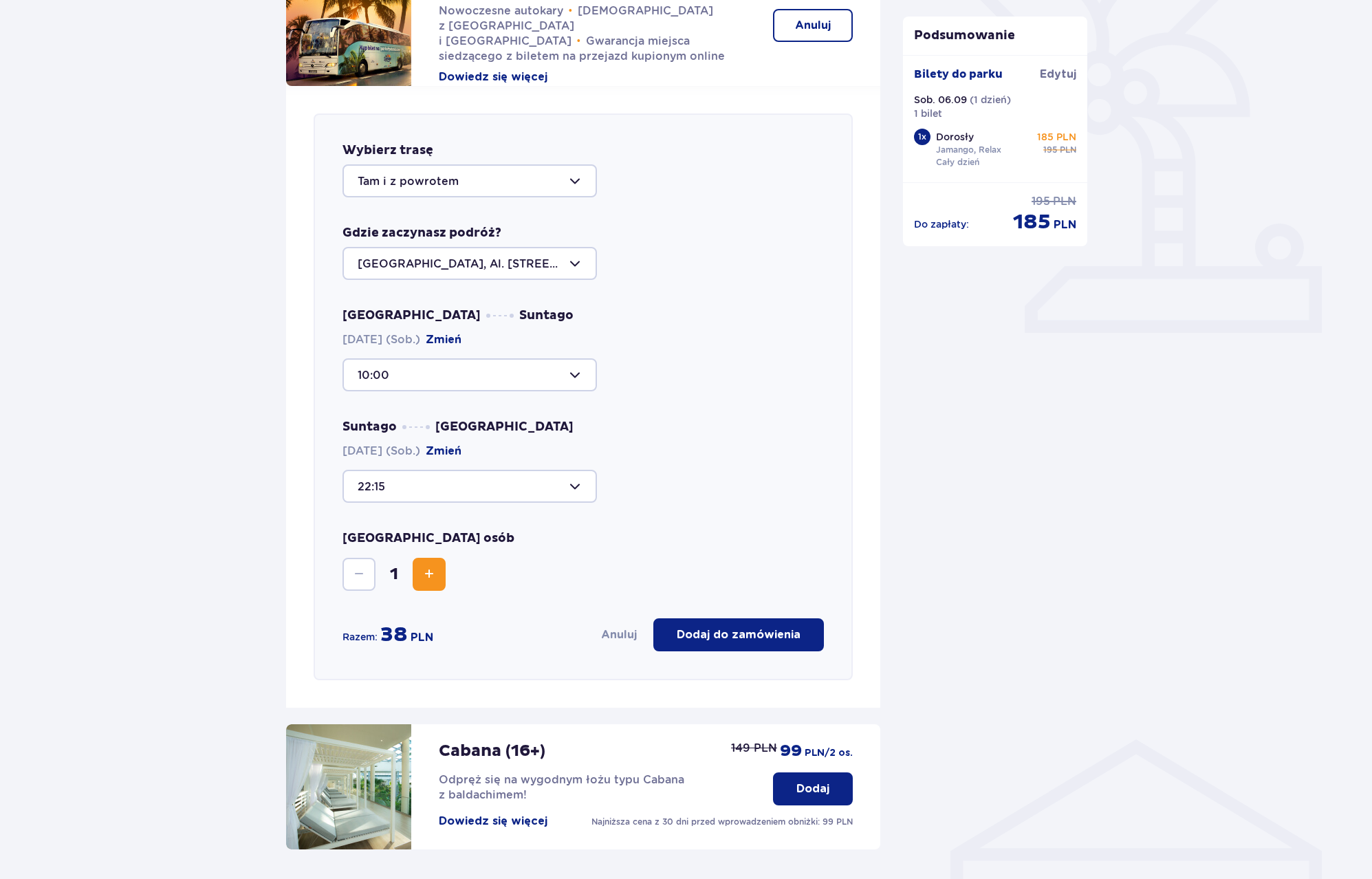
scroll to position [730, 0]
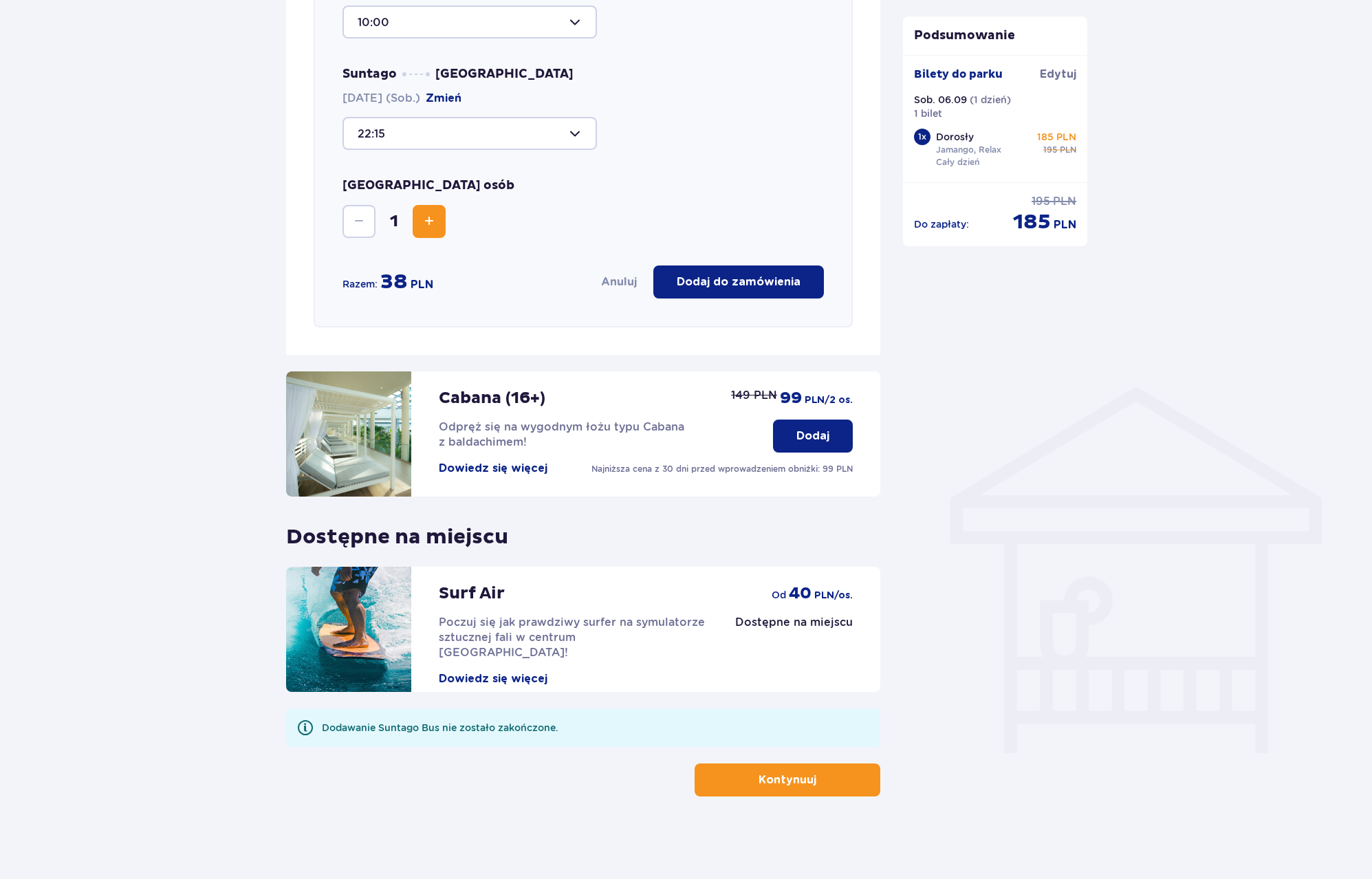
click at [752, 287] on p "Dodaj do zamówienia" at bounding box center [739, 282] width 124 height 15
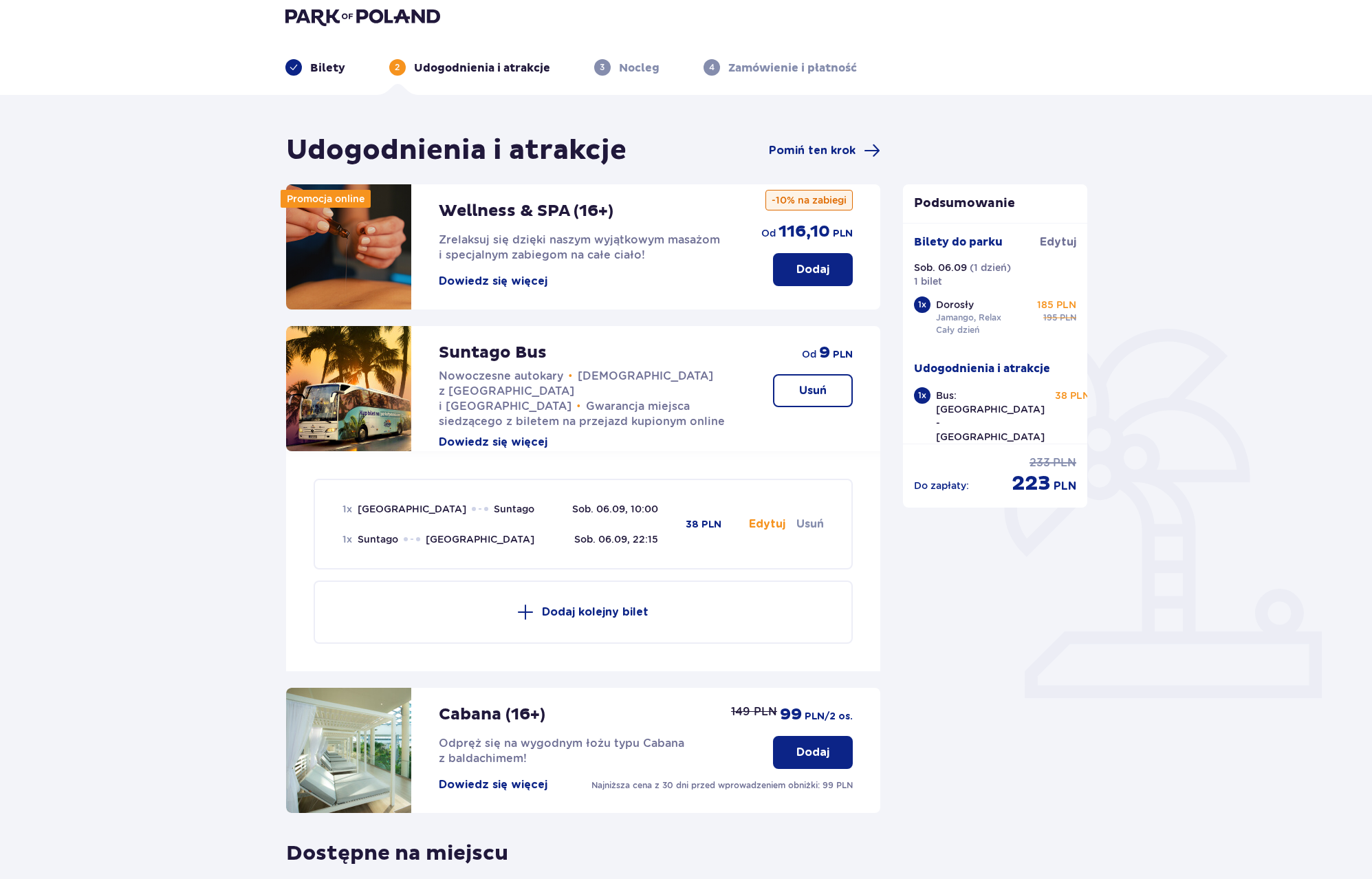
scroll to position [0, 0]
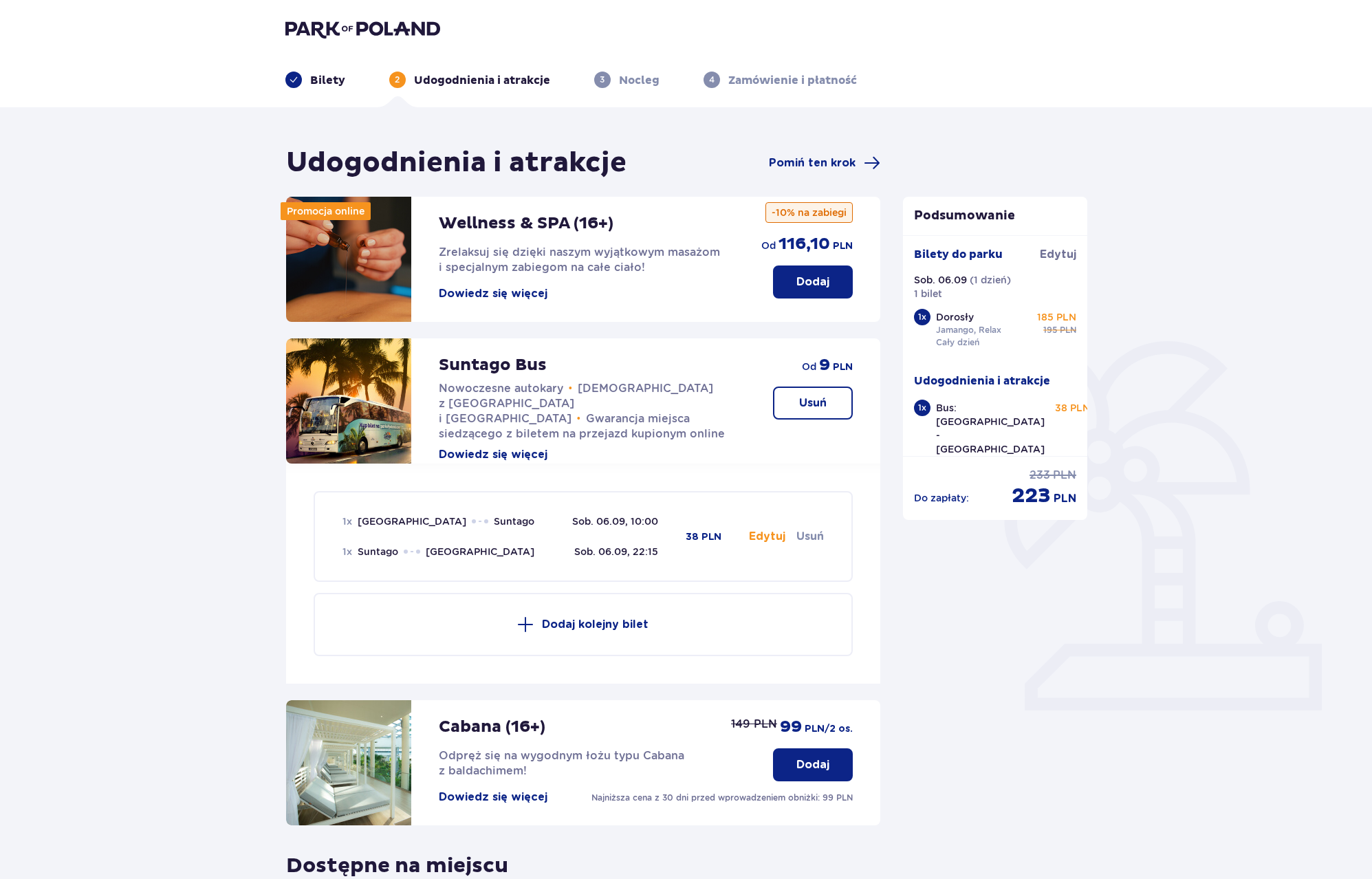
click at [373, 23] on img at bounding box center [363, 29] width 155 height 19
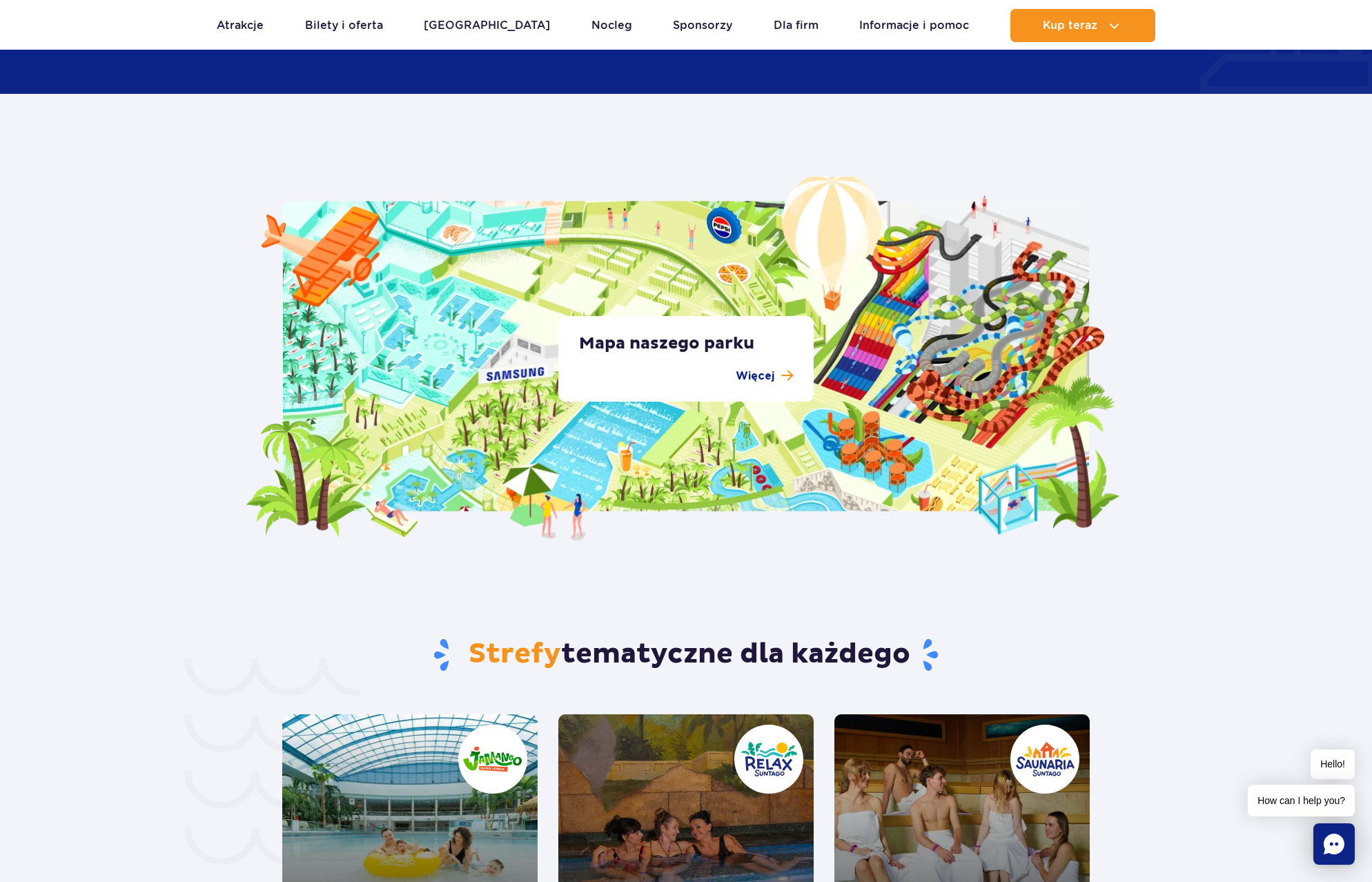
scroll to position [2485, 0]
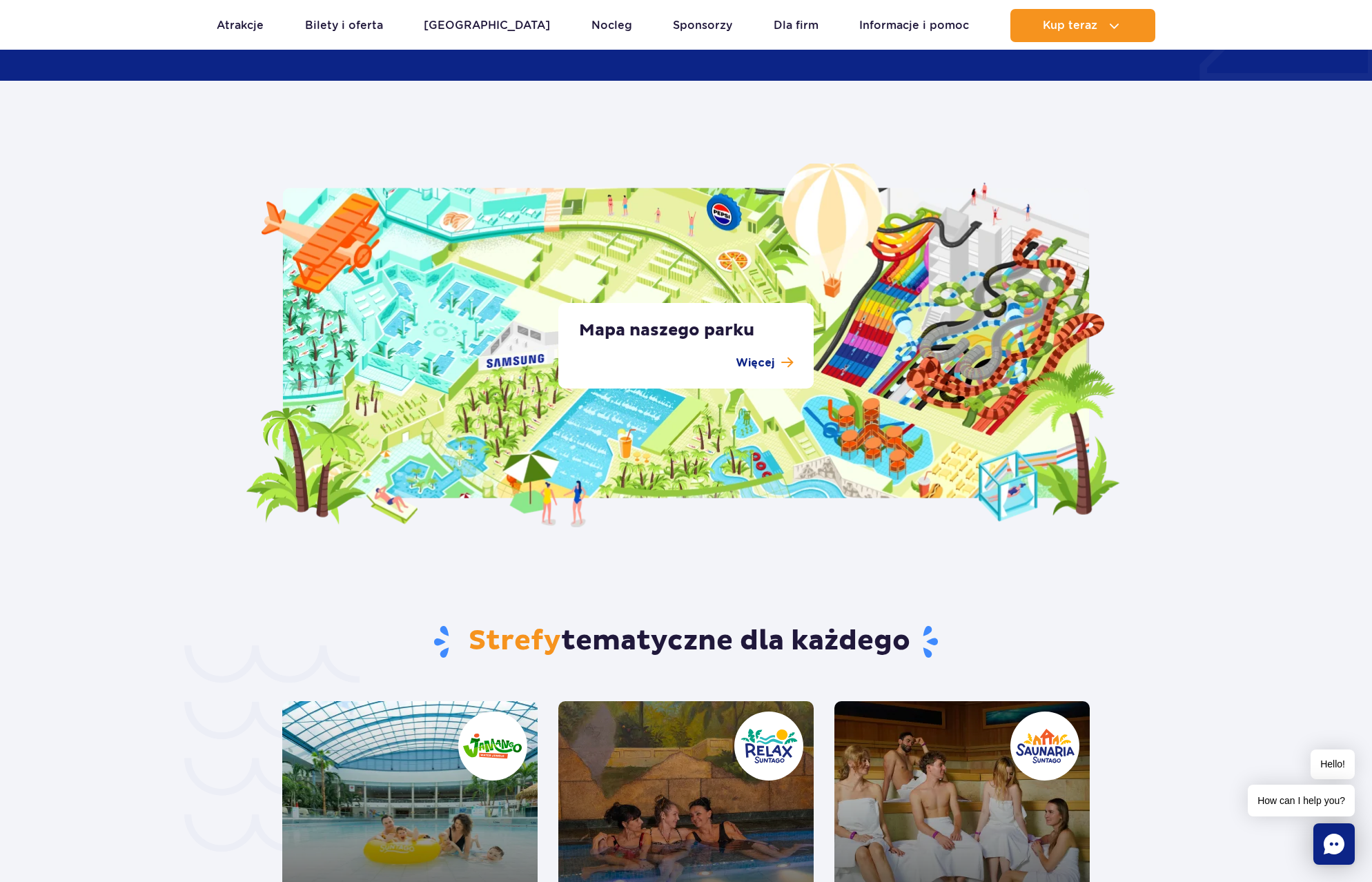
click at [661, 336] on p "Mapa naszego parku" at bounding box center [686, 331] width 214 height 20
click at [751, 365] on p "Więcej" at bounding box center [755, 363] width 39 height 17
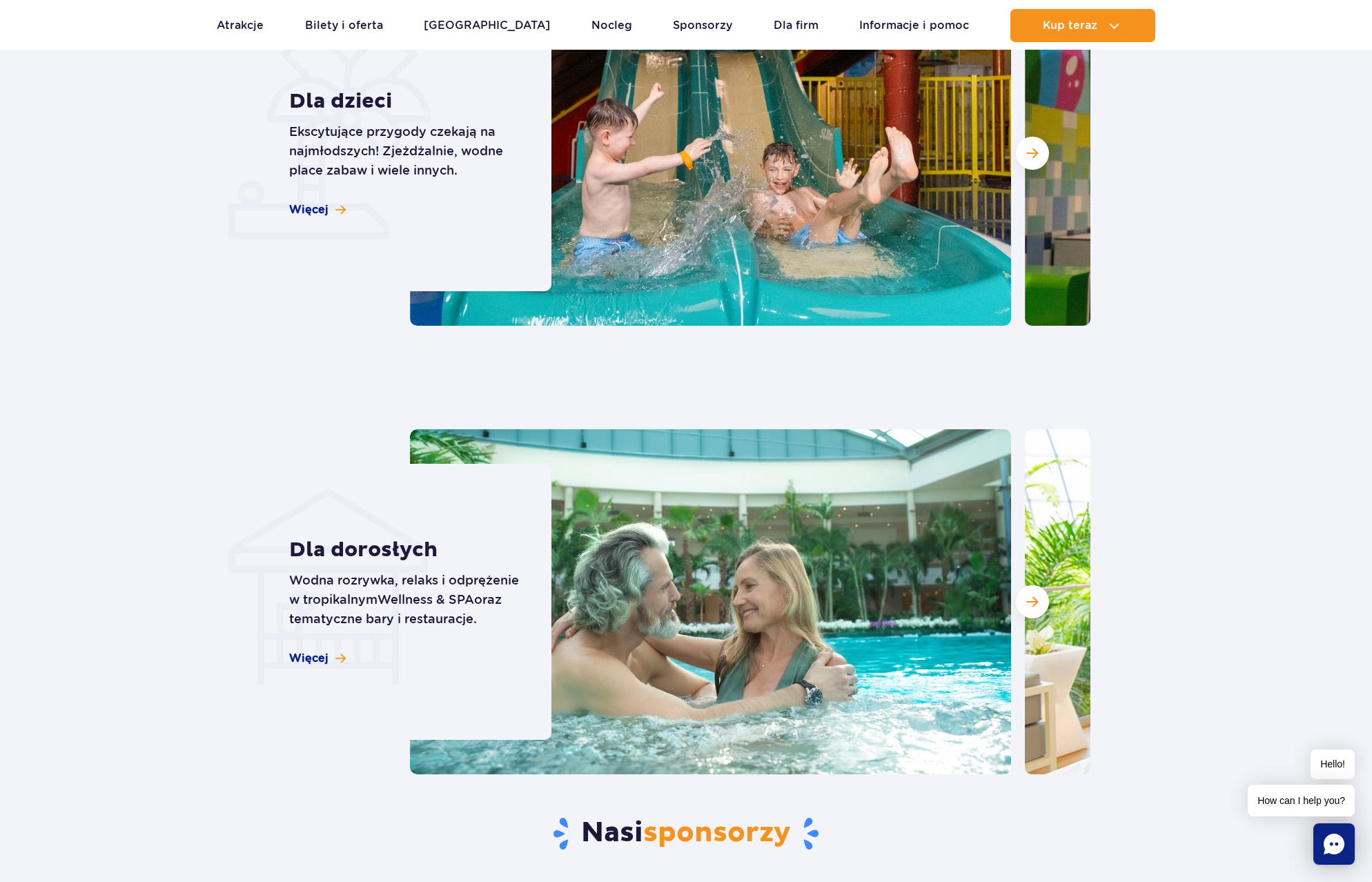
scroll to position [3658, 0]
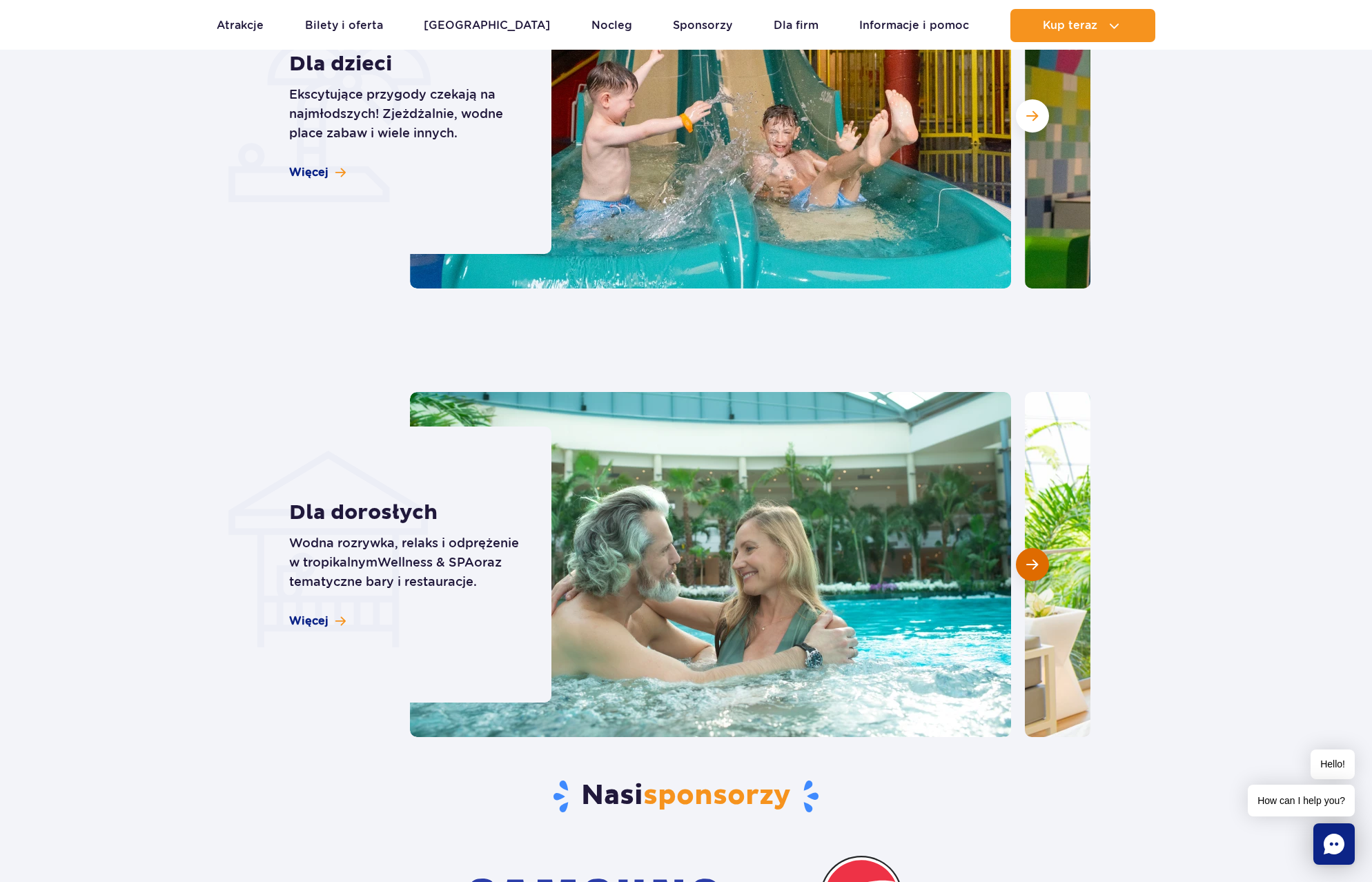
click at [1030, 564] on span "Następny slajd" at bounding box center [1032, 564] width 12 height 12
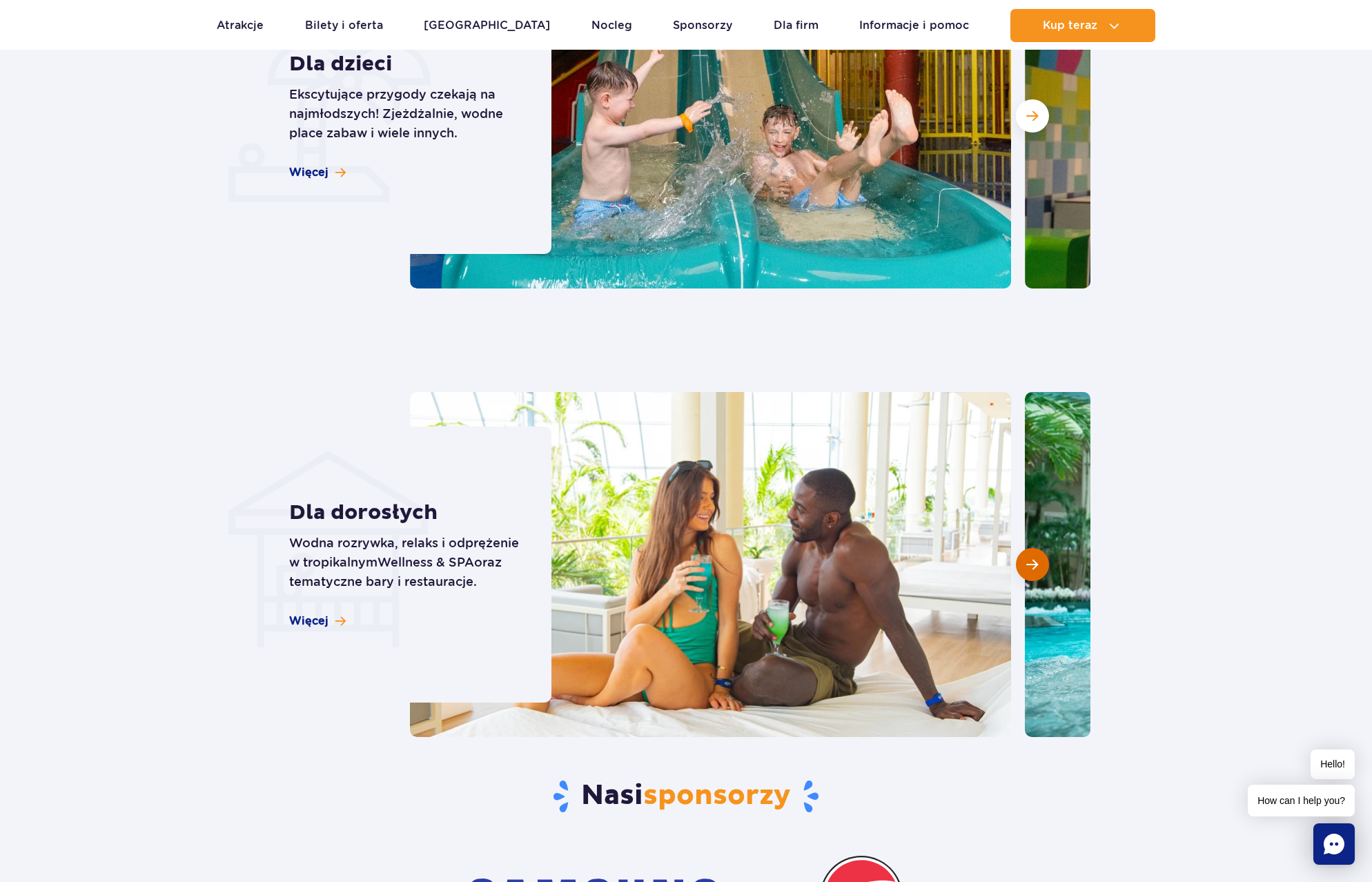
click at [1030, 564] on span "Następny slajd" at bounding box center [1032, 564] width 12 height 12
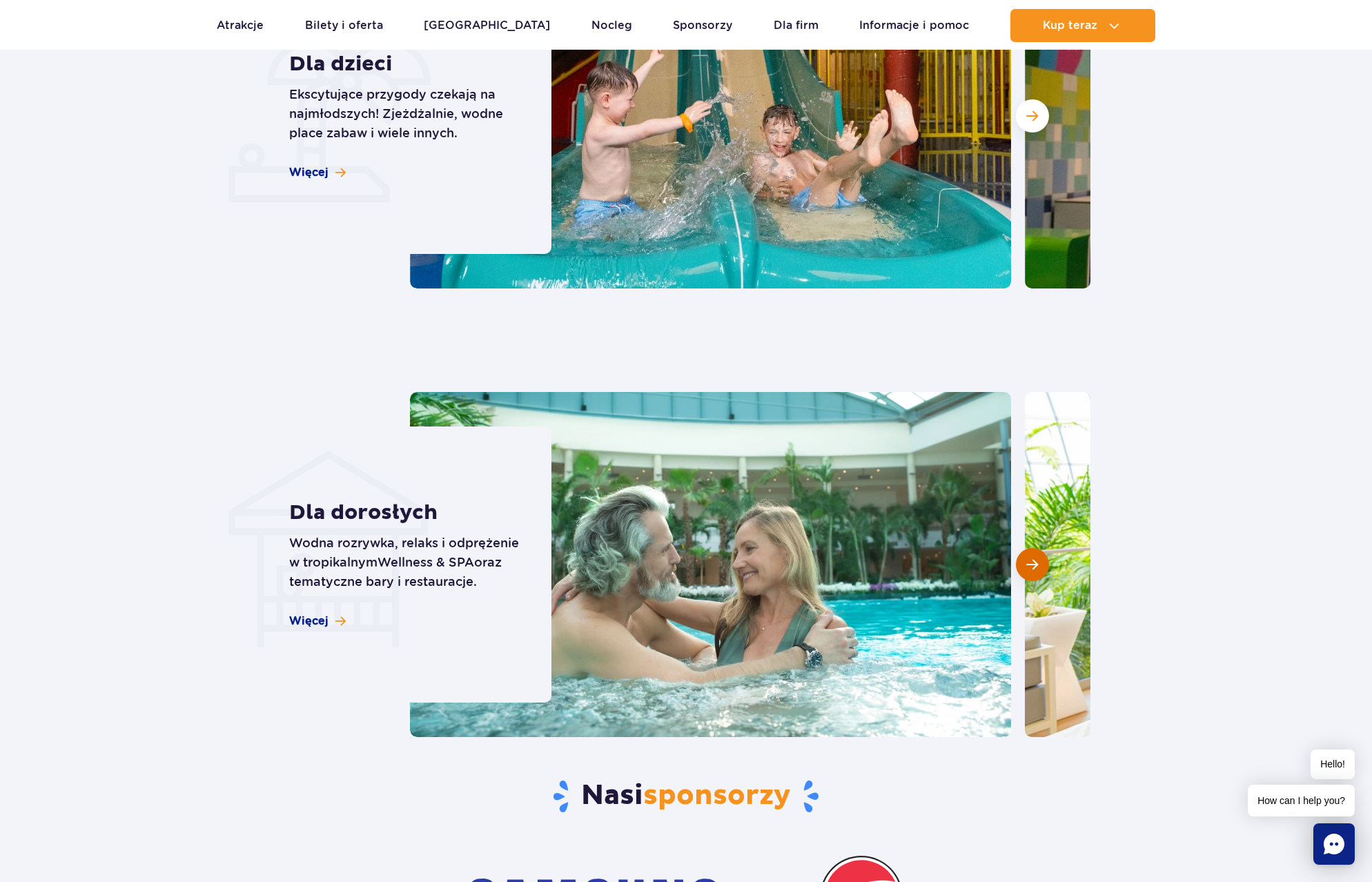
click at [1030, 564] on span "Następny slajd" at bounding box center [1032, 564] width 12 height 12
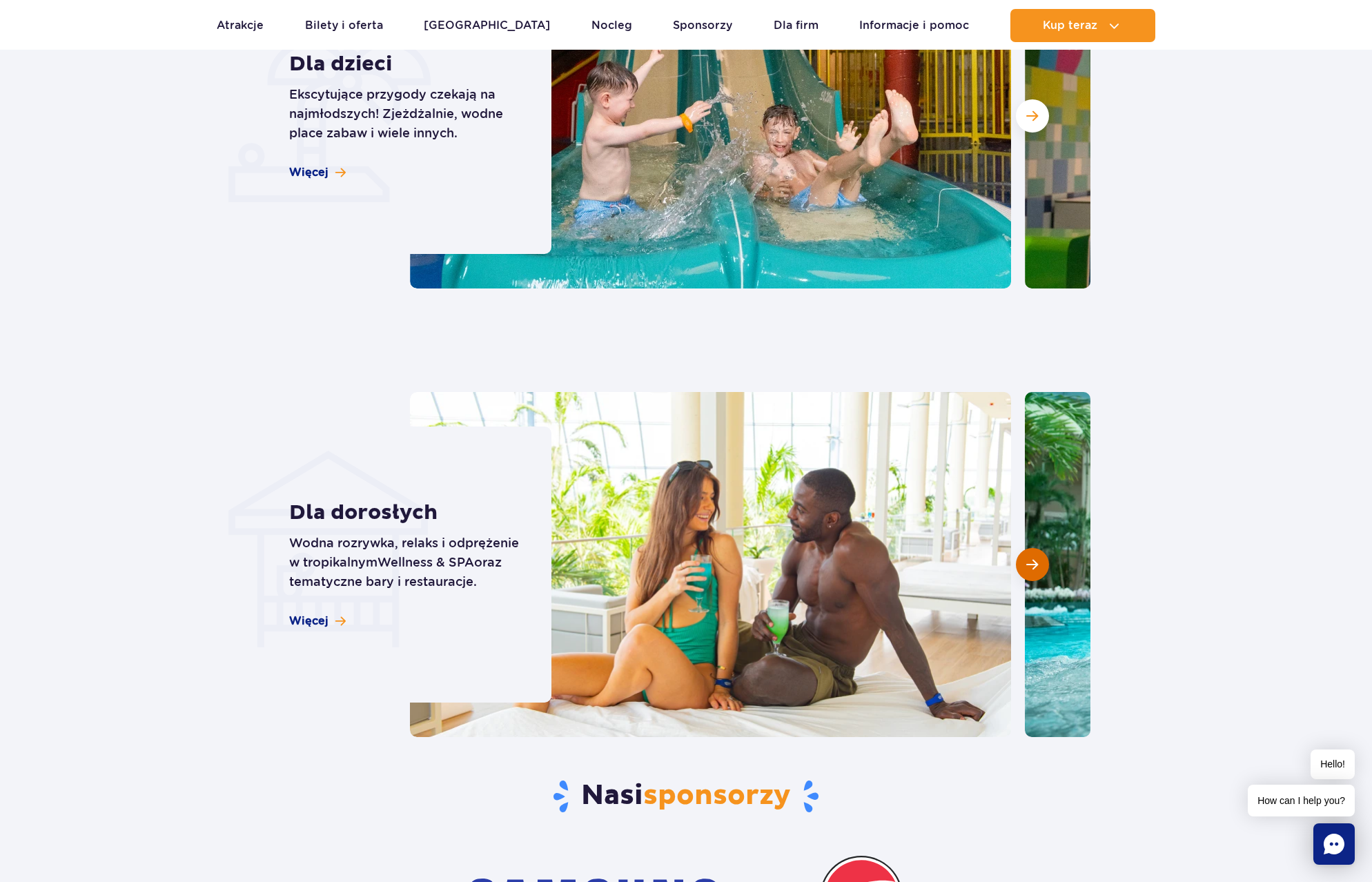
click at [1030, 564] on span "Następny slajd" at bounding box center [1032, 564] width 12 height 12
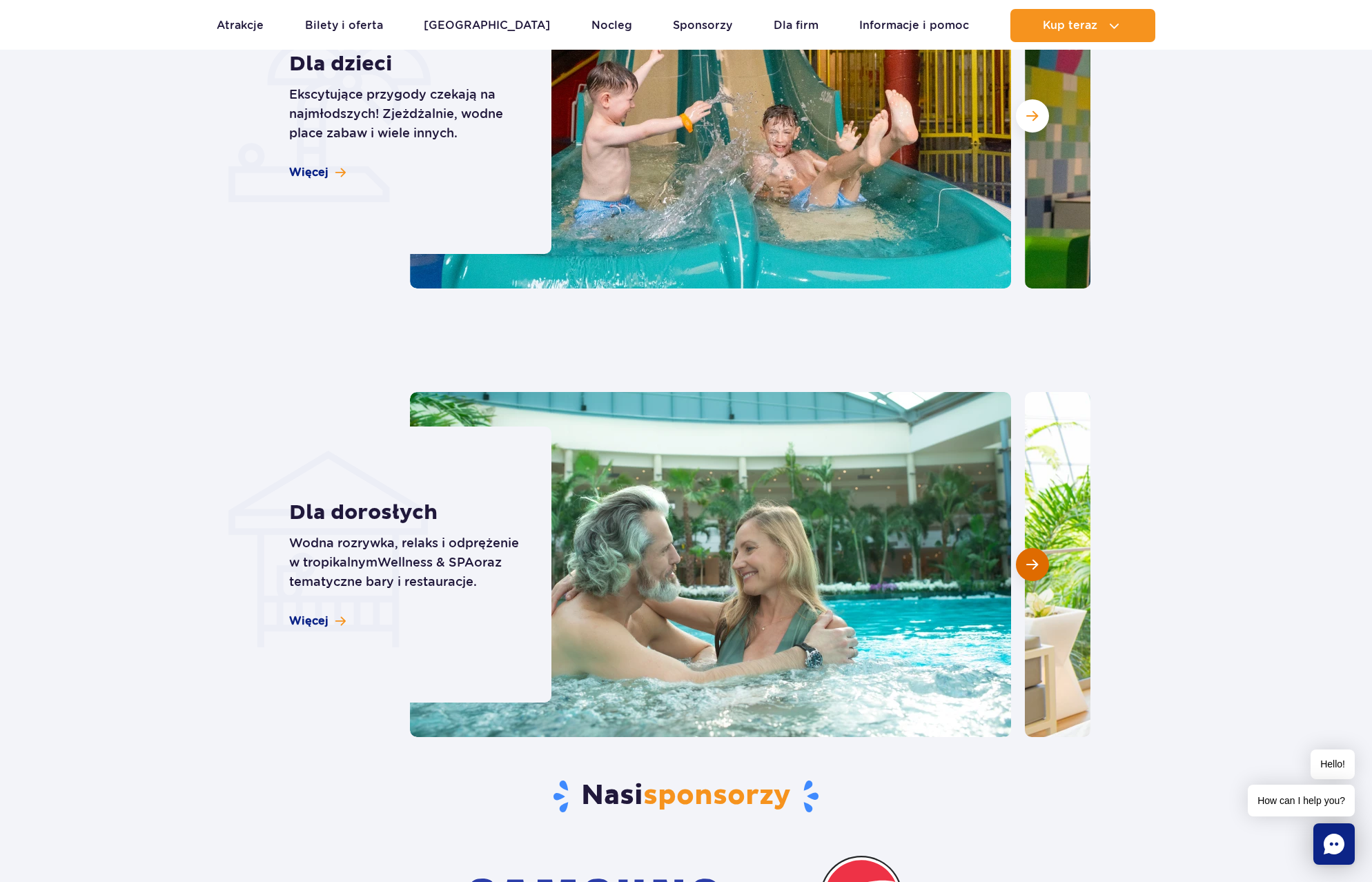
click at [1030, 564] on span "Następny slajd" at bounding box center [1032, 564] width 12 height 12
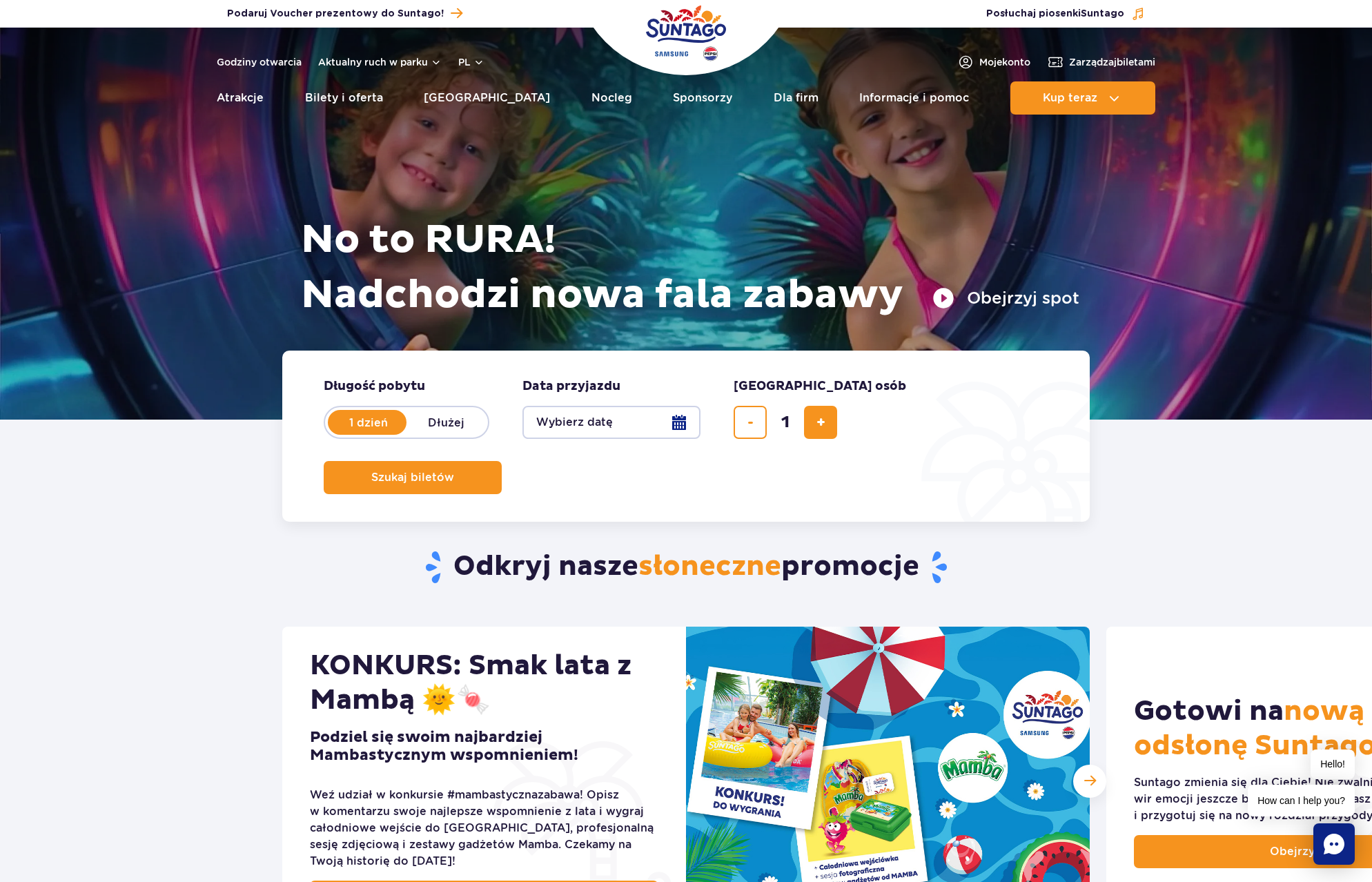
scroll to position [0, 0]
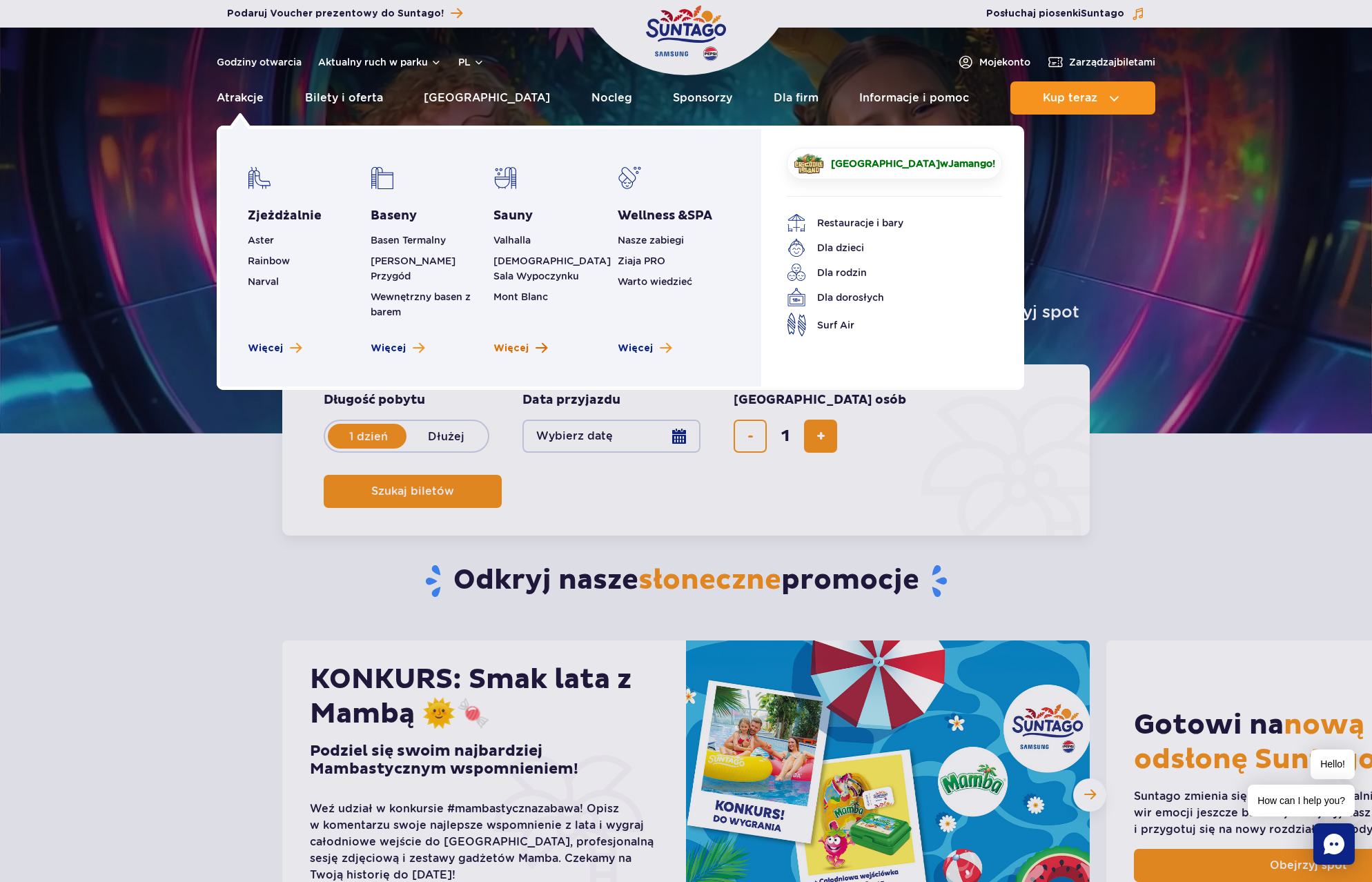
click at [530, 342] on link "Więcej" at bounding box center [521, 348] width 54 height 14
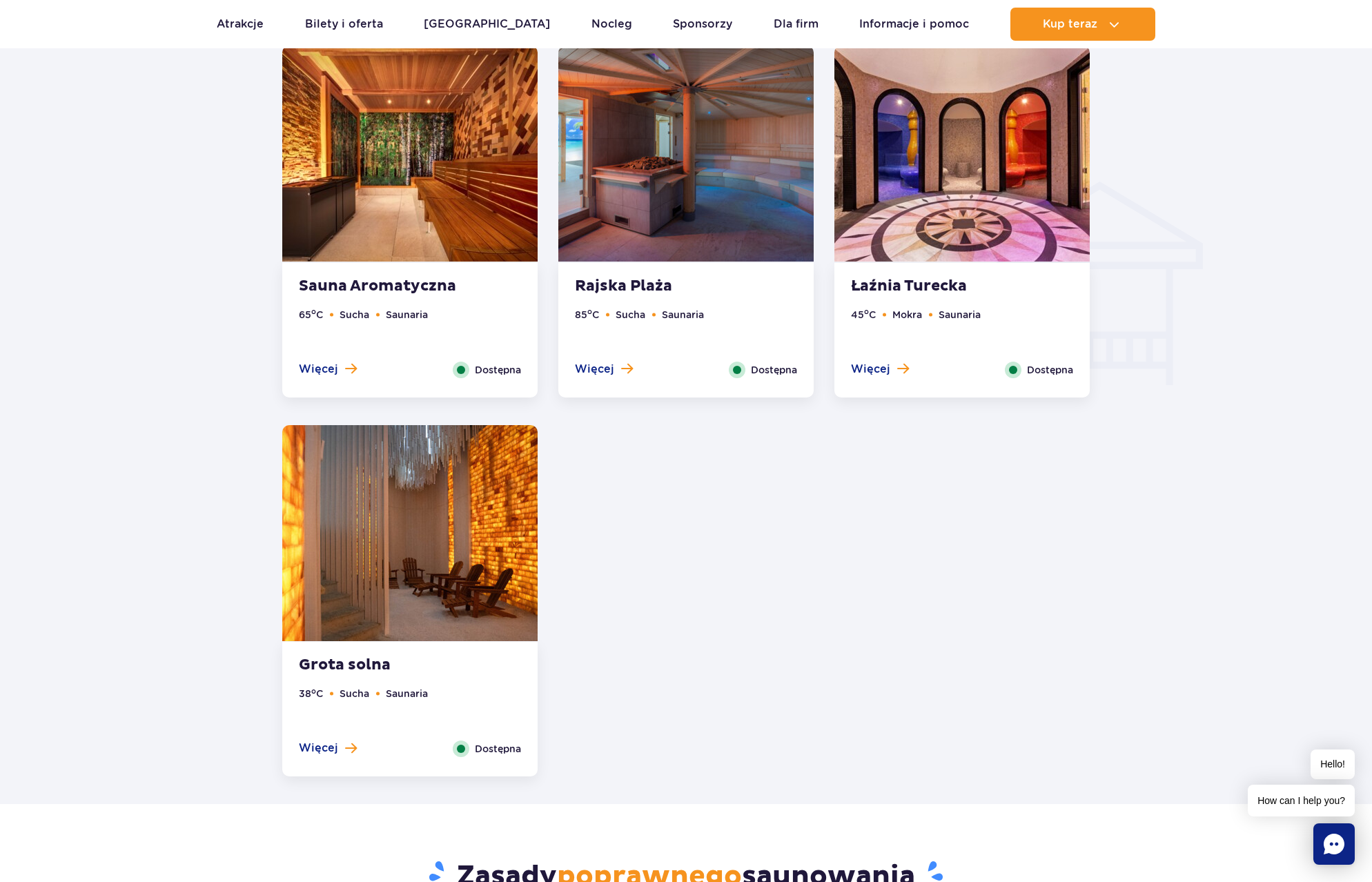
scroll to position [1587, 0]
